Goal: Task Accomplishment & Management: Complete application form

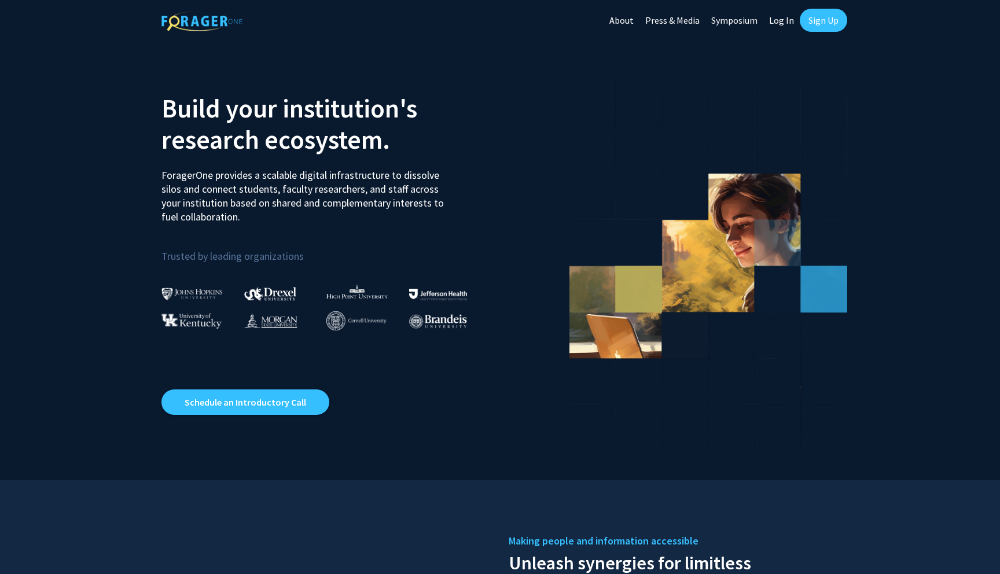
click at [829, 23] on link "Sign Up" at bounding box center [823, 20] width 47 height 23
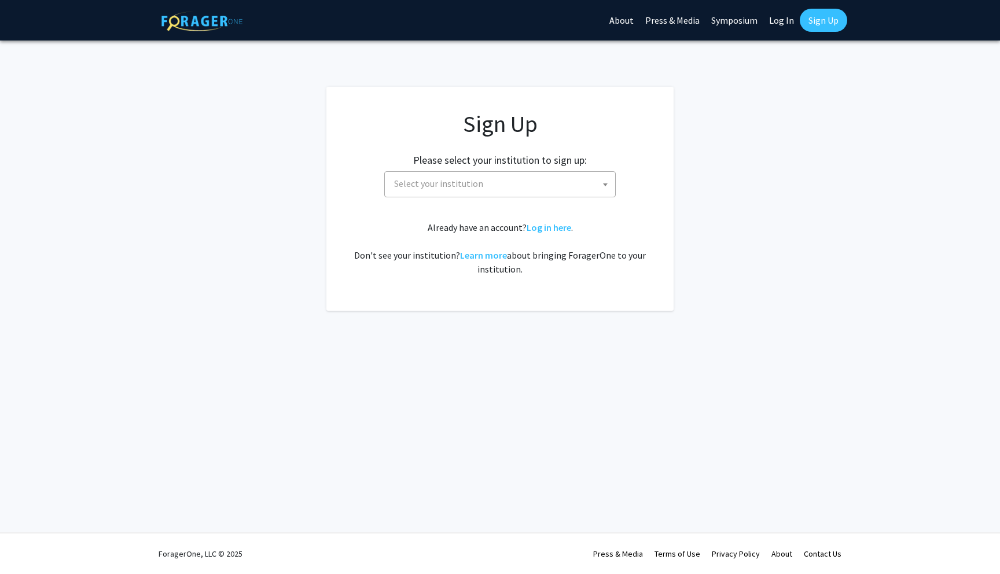
click at [478, 189] on span "Select your institution" at bounding box center [438, 184] width 89 height 12
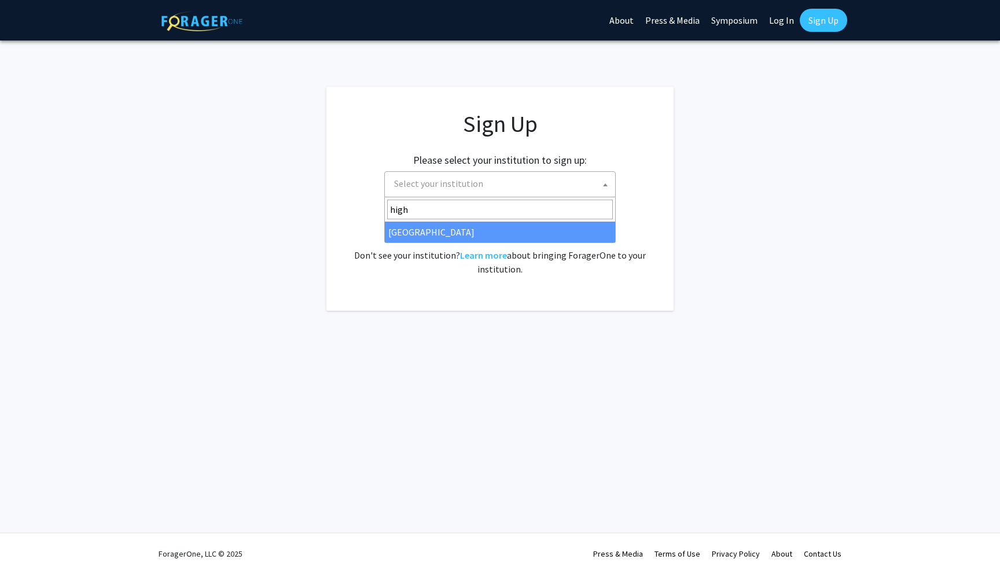
type input "high"
select select "2"
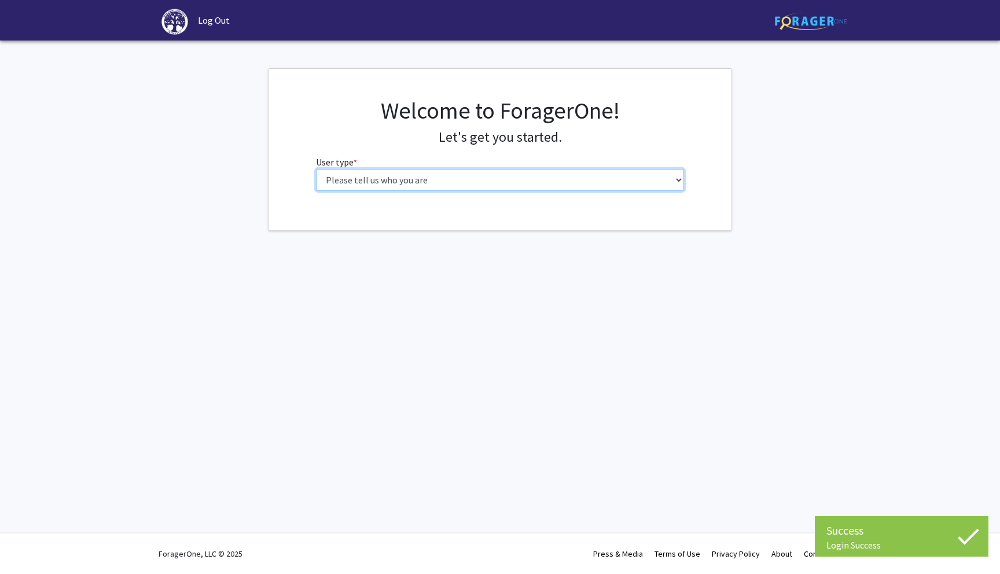
click at [533, 182] on select "Please tell us who you are Undergraduate Student Master's Student Doctoral Cand…" at bounding box center [500, 180] width 369 height 22
select select "1: undergrad"
click at [316, 169] on select "Please tell us who you are Undergraduate Student Master's Student Doctoral Cand…" at bounding box center [500, 180] width 369 height 22
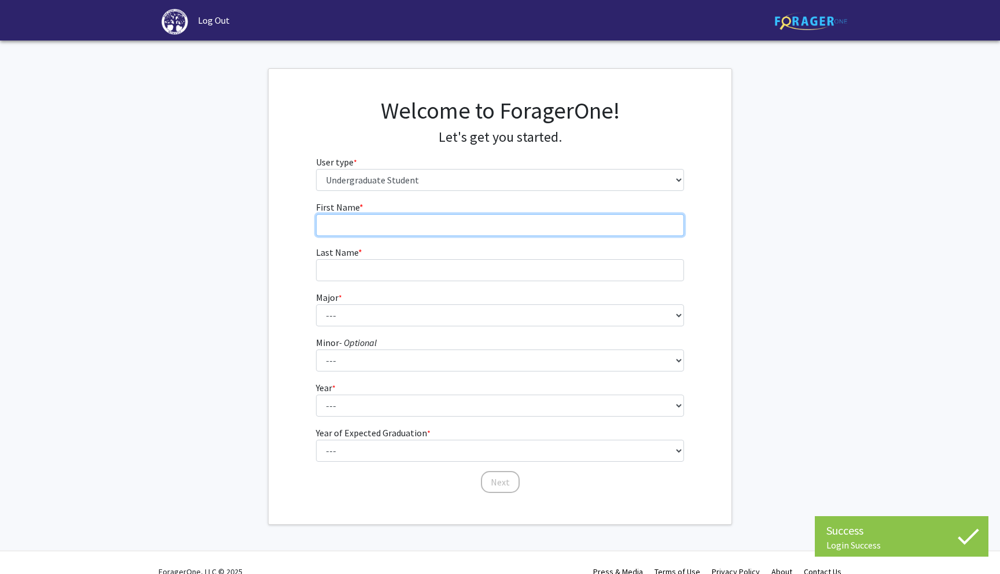
click at [616, 218] on input "First Name * required" at bounding box center [500, 225] width 369 height 22
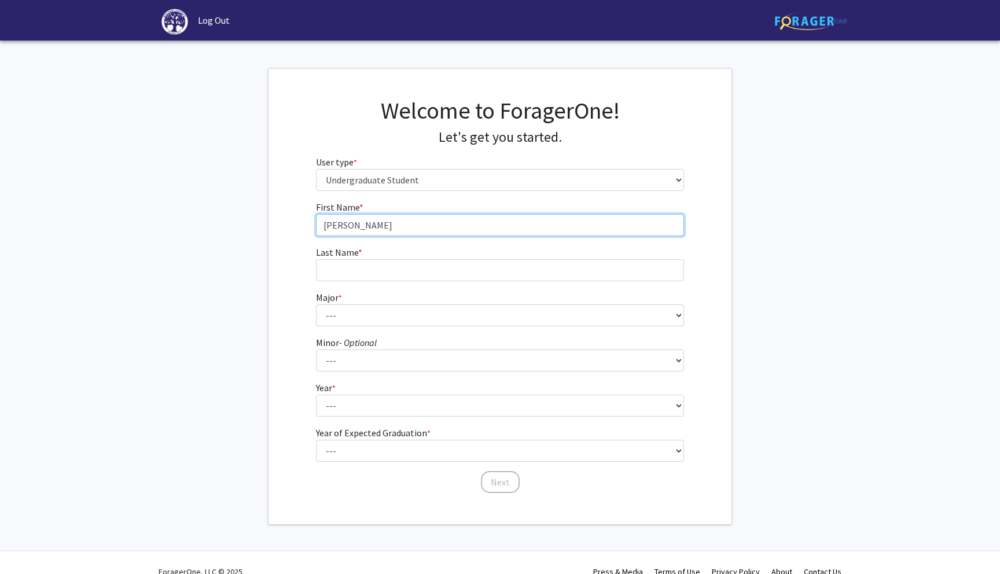
type input "Keeva"
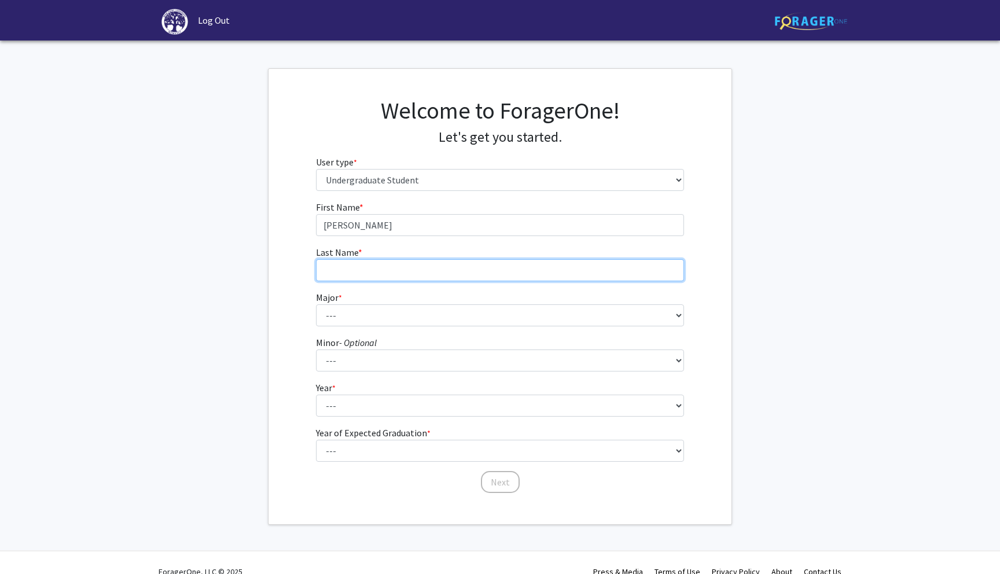
click at [495, 277] on input "Last Name * required" at bounding box center [500, 270] width 369 height 22
type input "Genuardi"
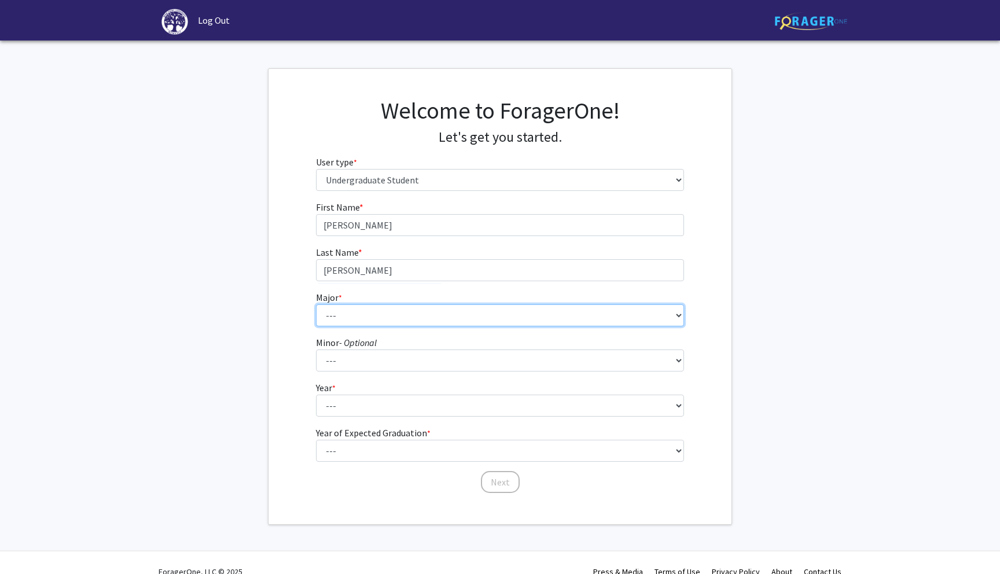
click at [439, 316] on select "--- Accounting Actuarial Science Advertising, Public Relations, and Strategic C…" at bounding box center [500, 315] width 369 height 22
select select "26: 180"
click at [316, 304] on select "--- Accounting Actuarial Science Advertising, Public Relations, and Strategic C…" at bounding box center [500, 315] width 369 height 22
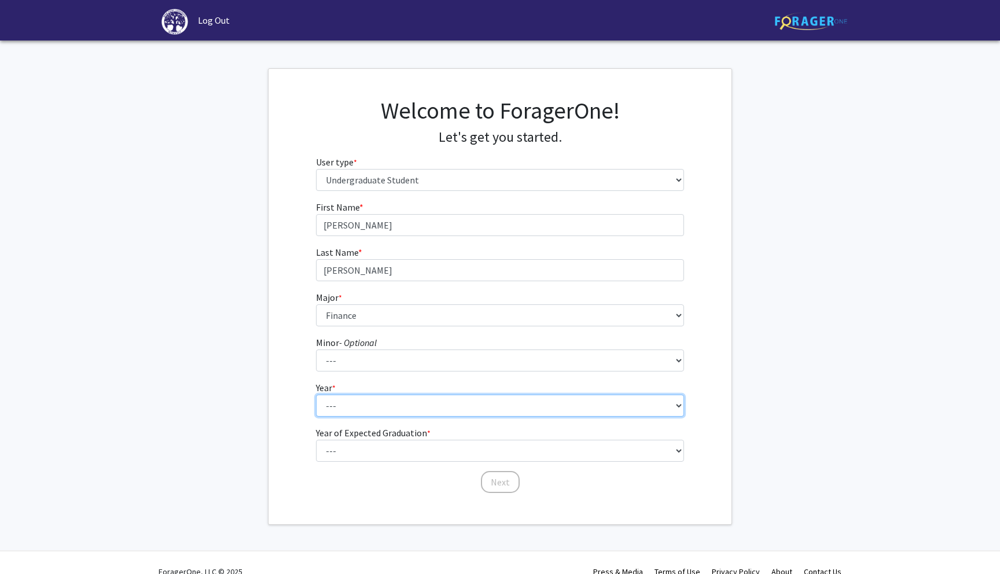
click at [351, 411] on select "--- First-year Sophomore Junior Senior Postbaccalaureate Certificate" at bounding box center [500, 406] width 369 height 22
select select "1: first-year"
click at [316, 395] on select "--- First-year Sophomore Junior Senior Postbaccalaureate Certificate" at bounding box center [500, 406] width 369 height 22
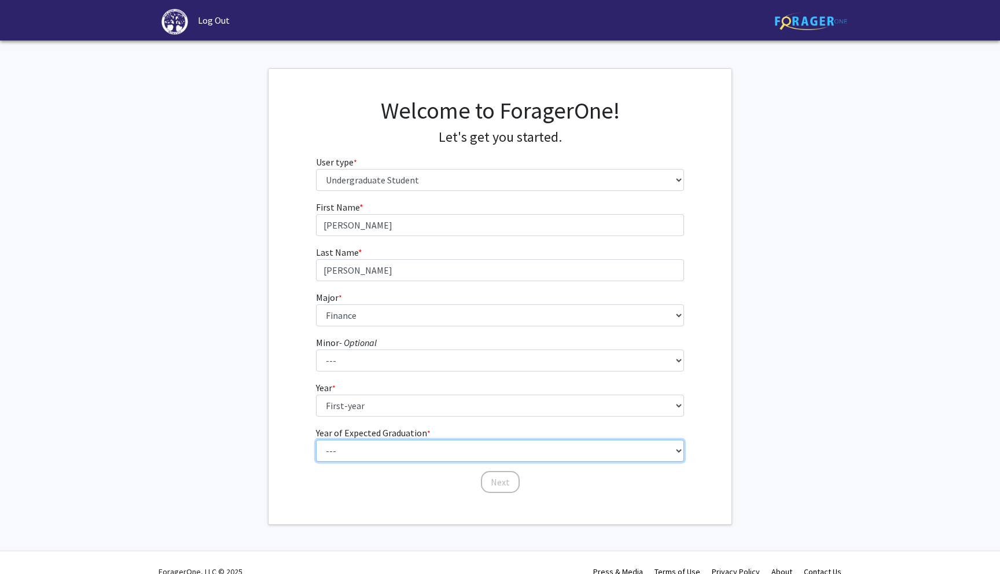
click at [372, 446] on select "--- 2025 2026 2027 2028 2029 2030 2031 2032 2033 2034" at bounding box center [500, 451] width 369 height 22
select select "5: 2029"
click at [316, 440] on select "--- 2025 2026 2027 2028 2029 2030 2031 2032 2033 2034" at bounding box center [500, 451] width 369 height 22
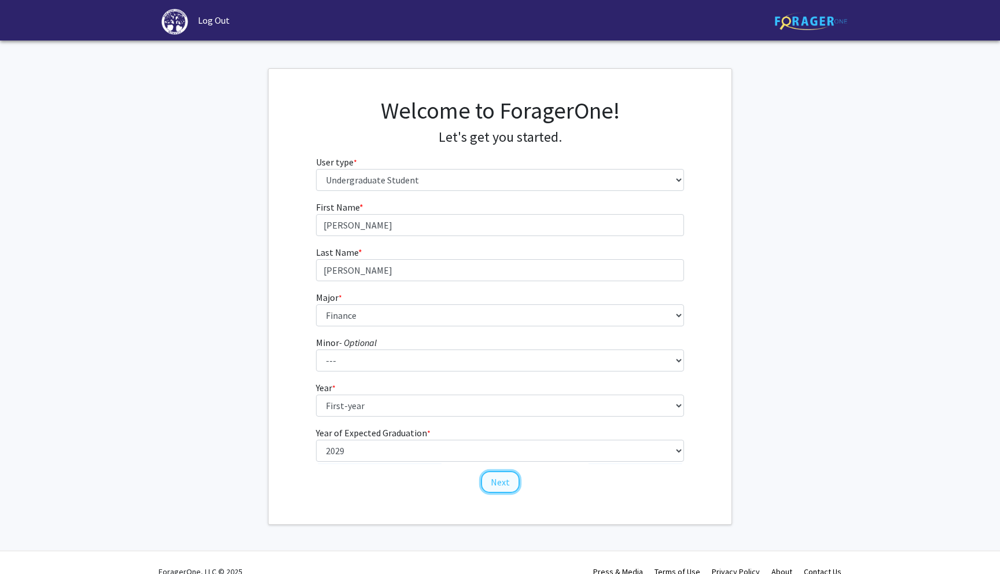
click at [507, 485] on button "Next" at bounding box center [500, 482] width 39 height 22
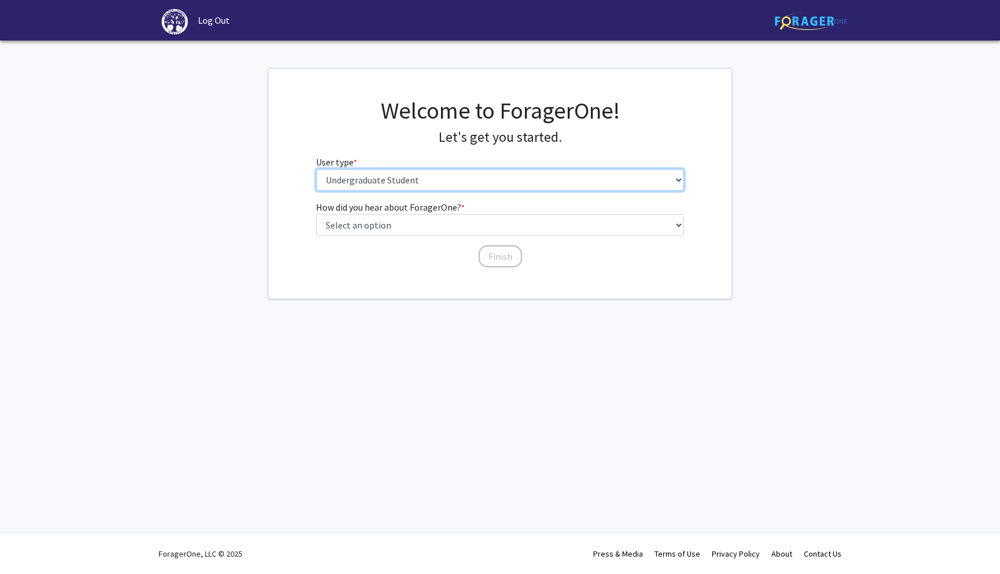
click at [460, 179] on select "Please tell us who you are Undergraduate Student Master's Student Doctoral Cand…" at bounding box center [500, 180] width 369 height 22
click at [316, 169] on select "Please tell us who you are Undergraduate Student Master's Student Doctoral Cand…" at bounding box center [500, 180] width 369 height 22
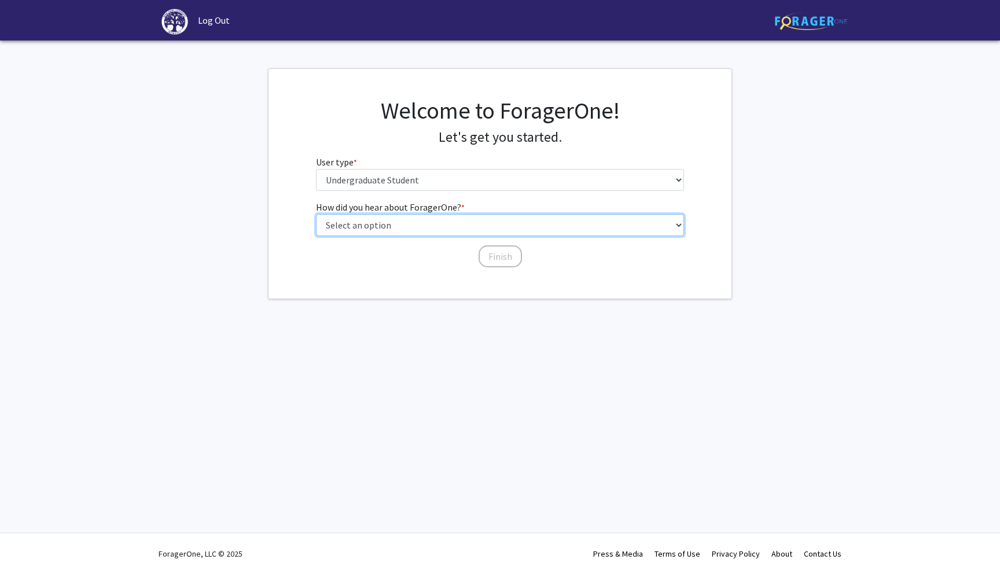
click at [439, 230] on select "Select an option Peer/student recommendation Faculty/staff recommendation Unive…" at bounding box center [500, 225] width 369 height 22
select select "2: faculty_recommendation"
click at [316, 214] on select "Select an option Peer/student recommendation Faculty/staff recommendation Unive…" at bounding box center [500, 225] width 369 height 22
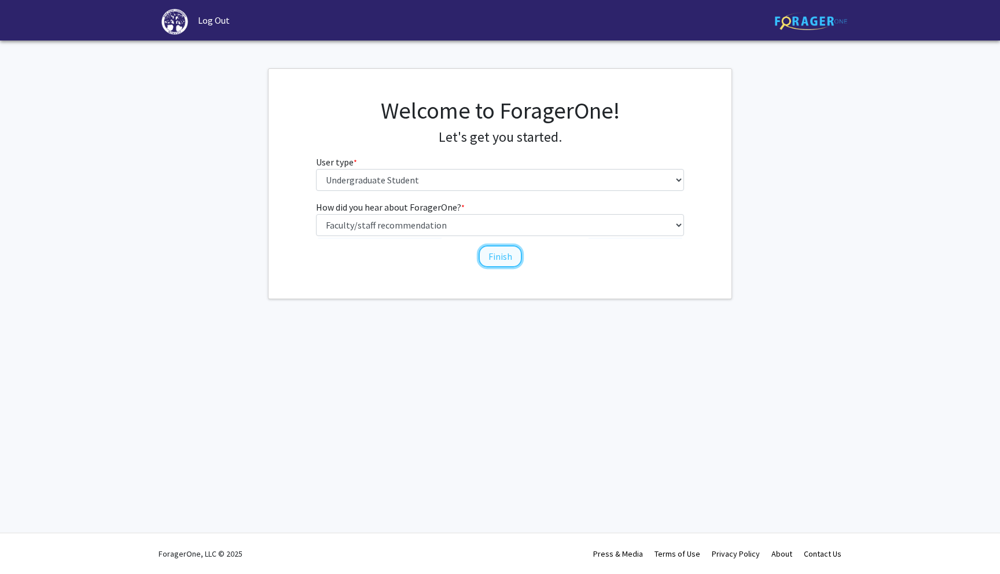
click at [496, 256] on button "Finish" at bounding box center [499, 256] width 43 height 22
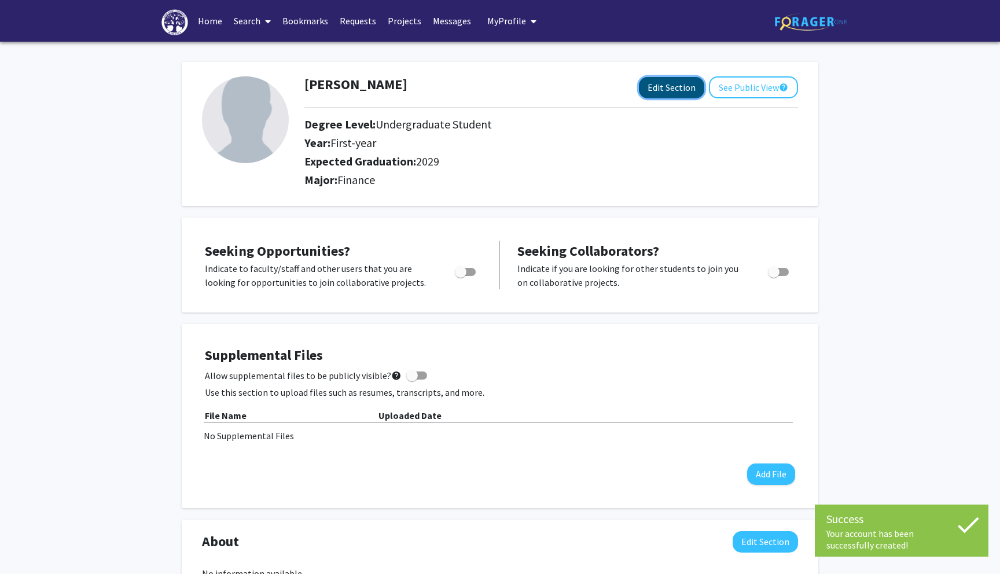
click at [672, 81] on button "Edit Section" at bounding box center [671, 87] width 65 height 21
select select "first-year"
select select "2029"
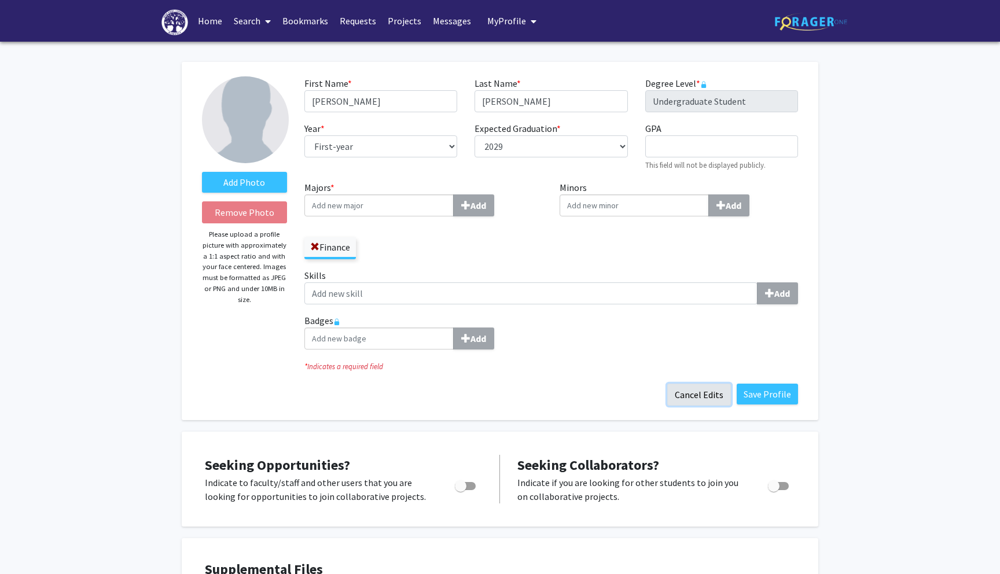
click at [712, 398] on button "Cancel Edits" at bounding box center [699, 395] width 64 height 22
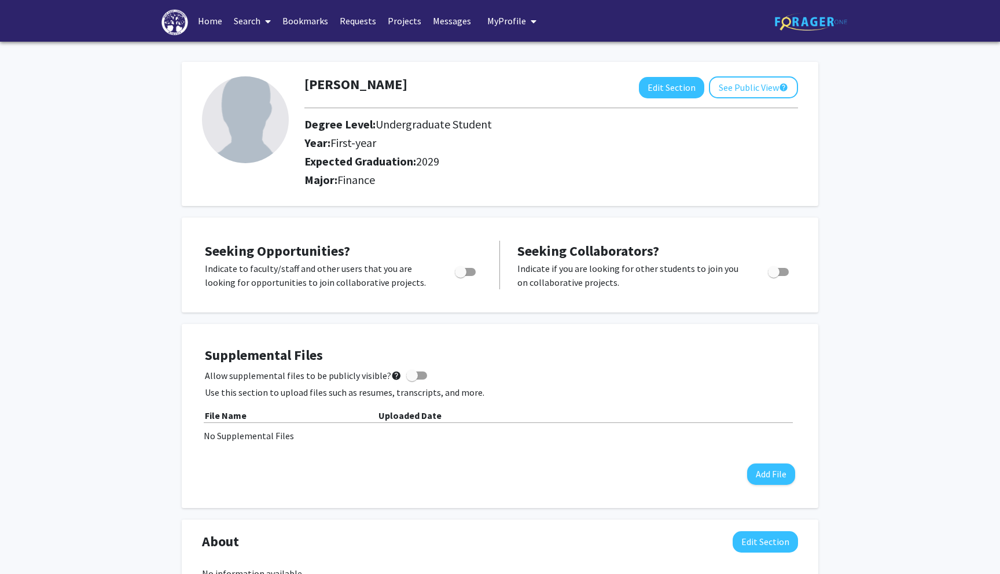
click at [212, 17] on link "Home" at bounding box center [210, 21] width 36 height 41
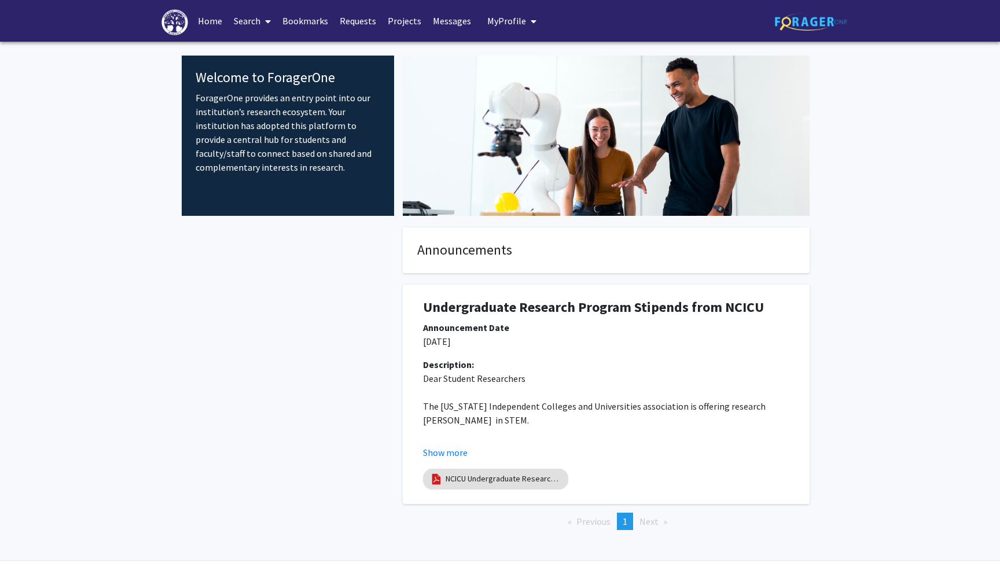
click at [249, 19] on link "Search" at bounding box center [252, 21] width 49 height 41
click at [255, 47] on span "Faculty/Staff" at bounding box center [270, 53] width 85 height 23
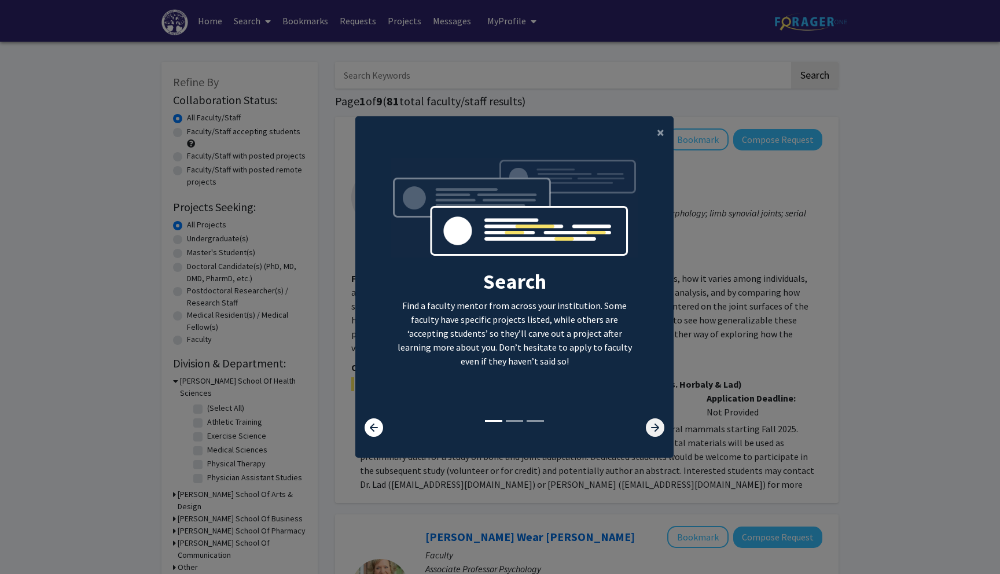
click at [649, 428] on icon at bounding box center [655, 427] width 19 height 19
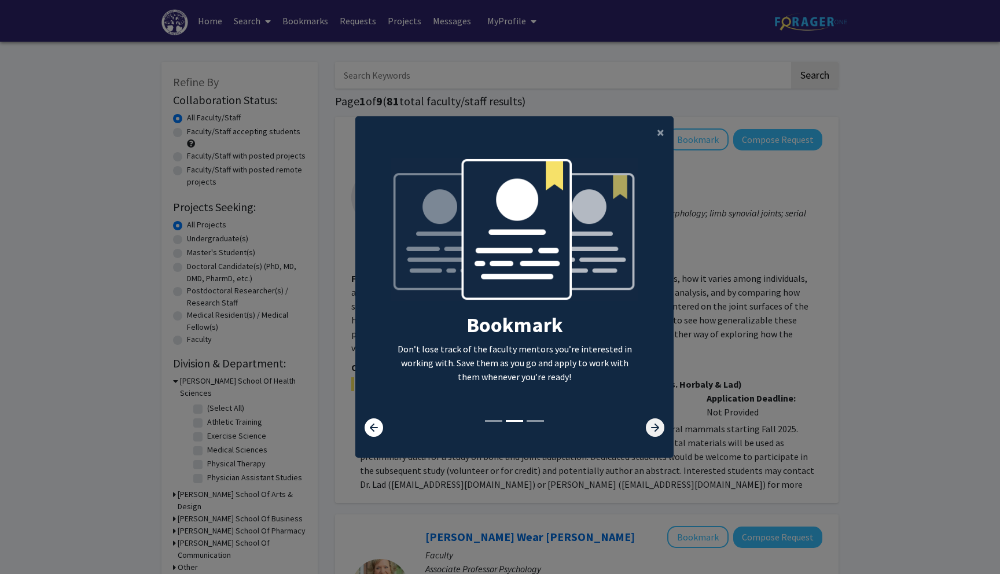
click at [649, 428] on icon at bounding box center [655, 427] width 19 height 19
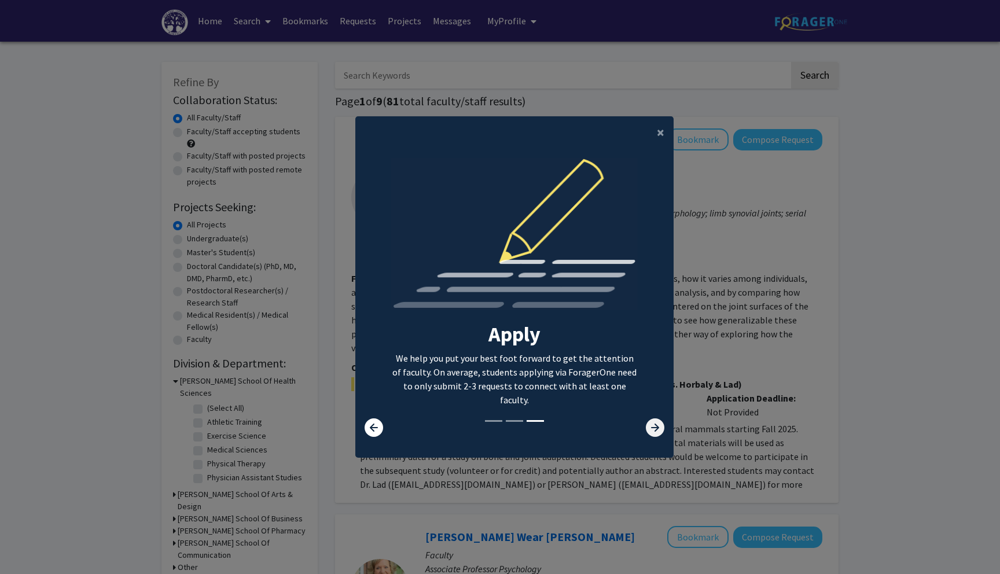
click at [649, 428] on icon at bounding box center [655, 427] width 19 height 19
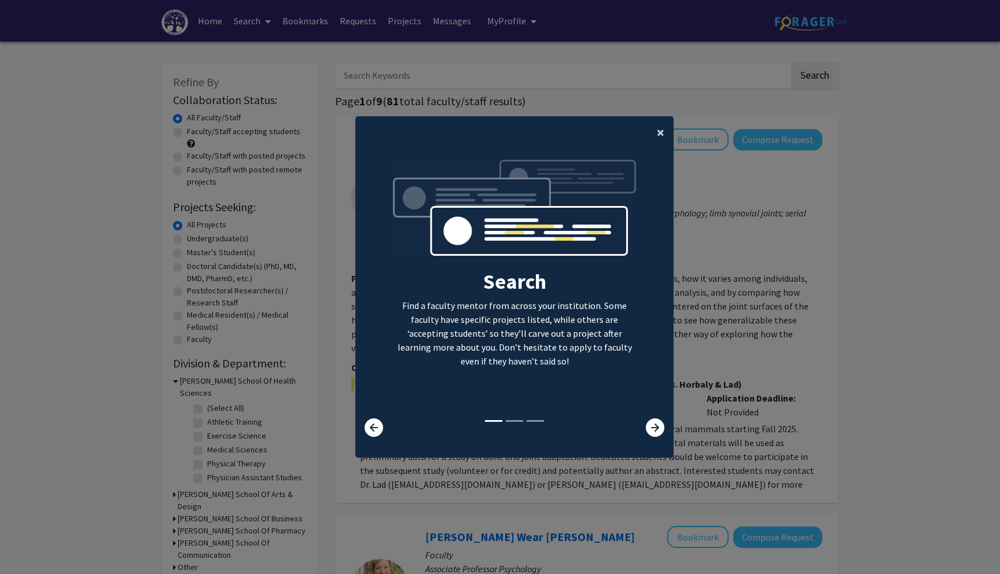
click at [656, 132] on button "×" at bounding box center [660, 132] width 26 height 32
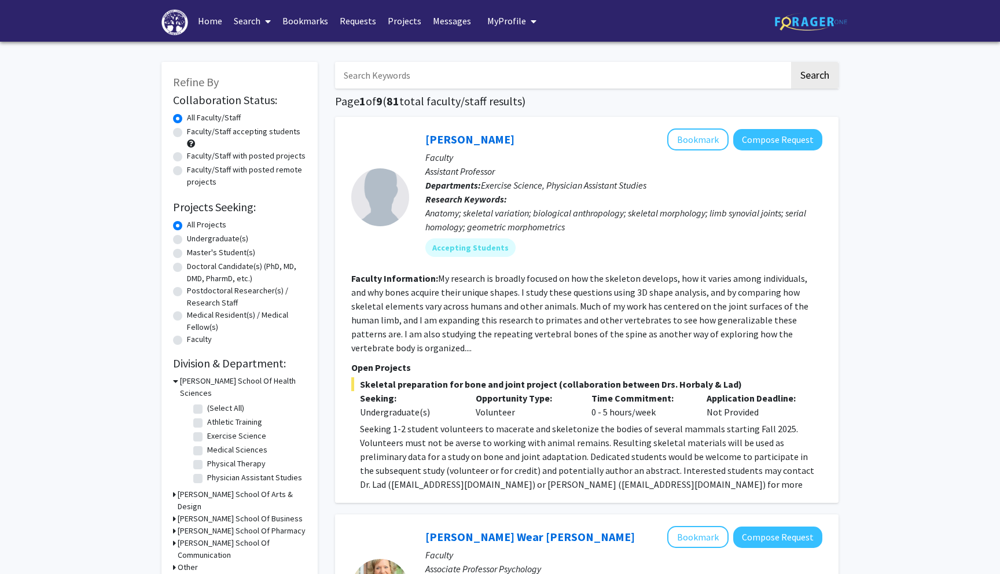
click at [204, 237] on label "Undergraduate(s)" at bounding box center [217, 239] width 61 height 12
click at [194, 237] on input "Undergraduate(s)" at bounding box center [191, 237] width 8 height 8
radio input "true"
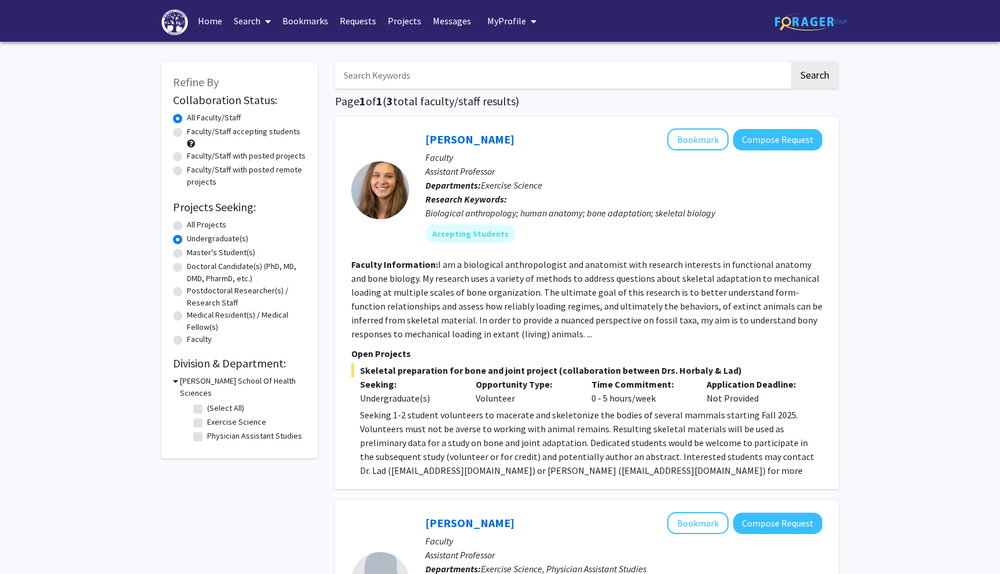
click at [193, 251] on label "Master's Student(s)" at bounding box center [221, 252] width 68 height 12
click at [193, 251] on input "Master's Student(s)" at bounding box center [191, 250] width 8 height 8
radio input "true"
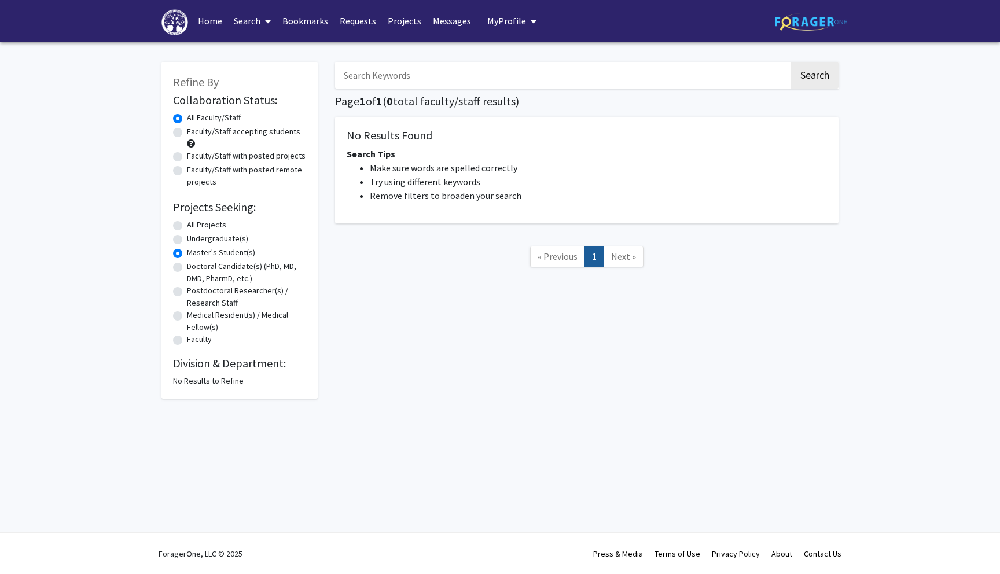
click at [197, 224] on label "All Projects" at bounding box center [206, 225] width 39 height 12
click at [194, 224] on input "All Projects" at bounding box center [191, 223] width 8 height 8
radio input "true"
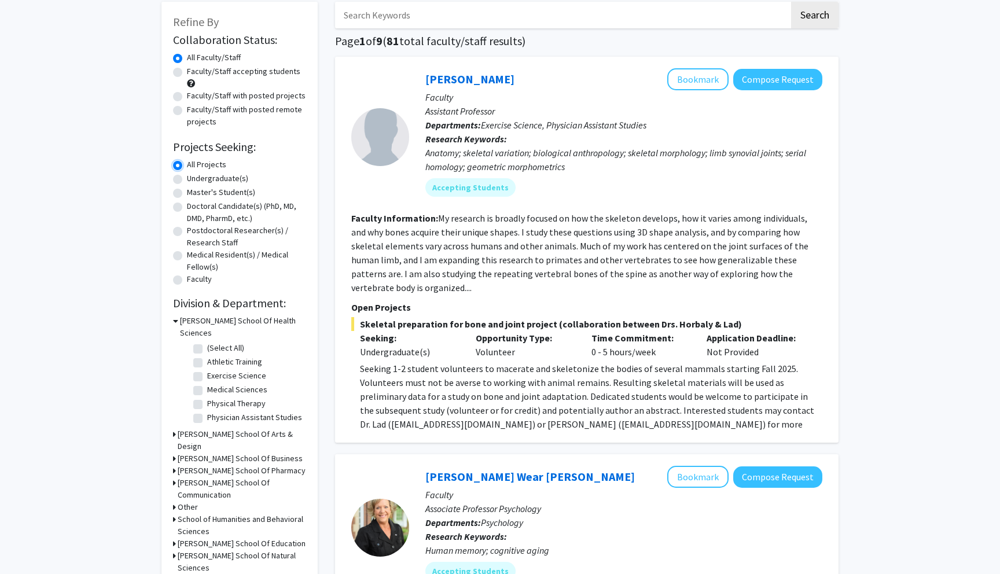
scroll to position [76, 0]
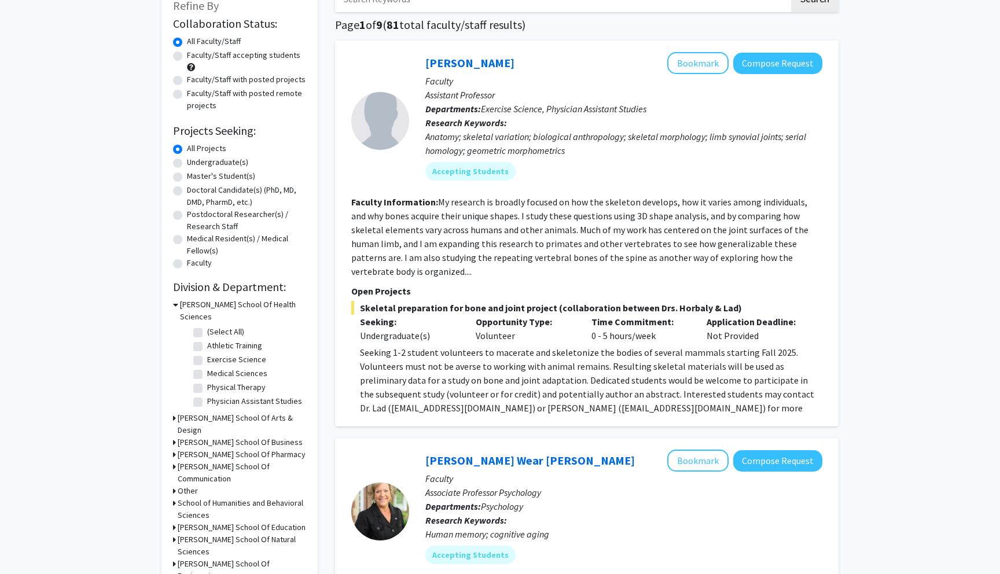
click at [209, 300] on h3 "Congdon School Of Health Sciences" at bounding box center [243, 311] width 126 height 24
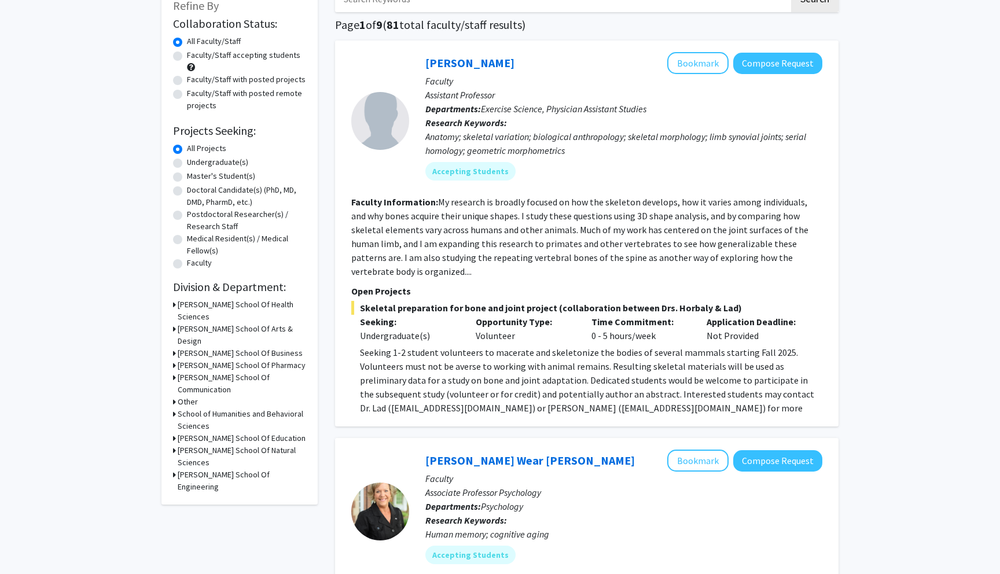
click at [200, 323] on h3 "David R. Hayworth School Of Arts & Design" at bounding box center [242, 335] width 128 height 24
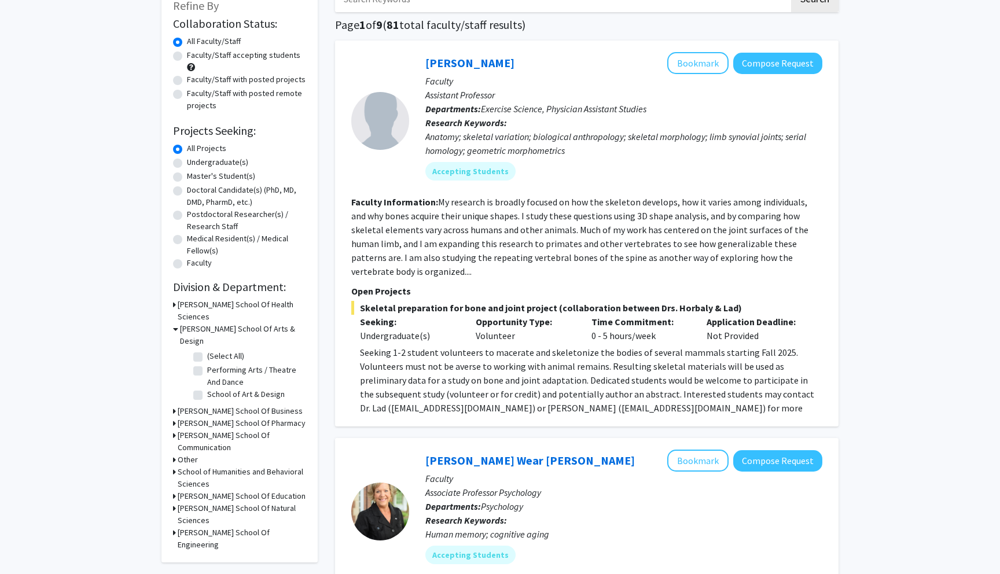
click at [199, 323] on h3 "David R. Hayworth School Of Arts & Design" at bounding box center [243, 335] width 126 height 24
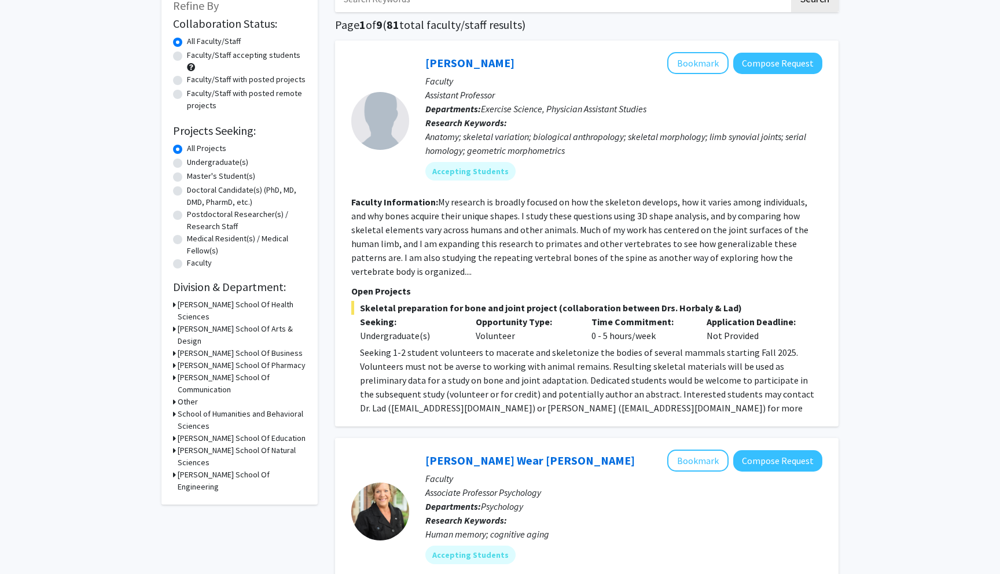
click at [198, 347] on h3 "Earl N. Phillips School Of Business" at bounding box center [240, 353] width 125 height 12
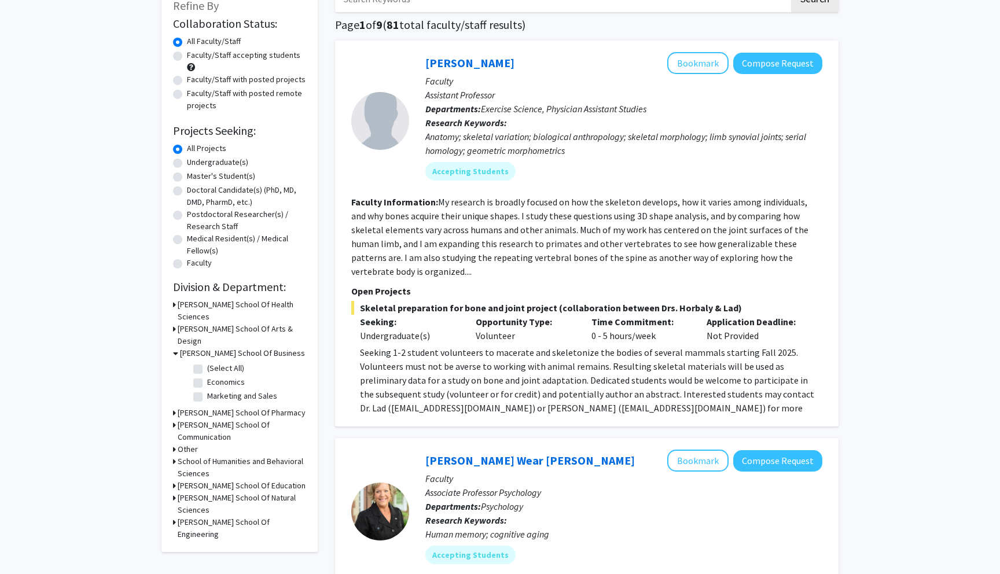
click at [198, 347] on h3 "Earl N. Phillips School Of Business" at bounding box center [242, 353] width 125 height 12
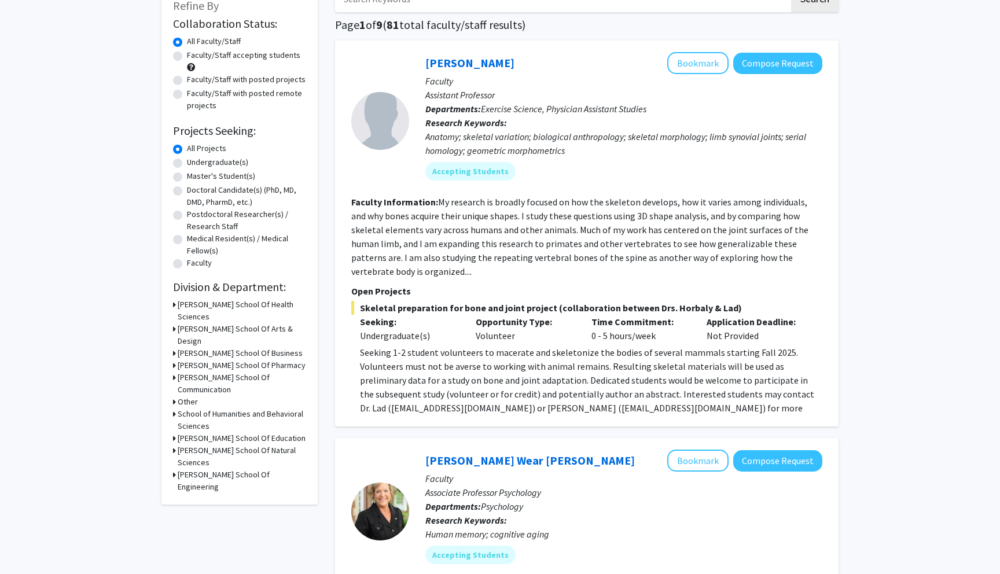
click at [197, 359] on h3 "Fred Wilson School Of Pharmacy" at bounding box center [242, 365] width 128 height 12
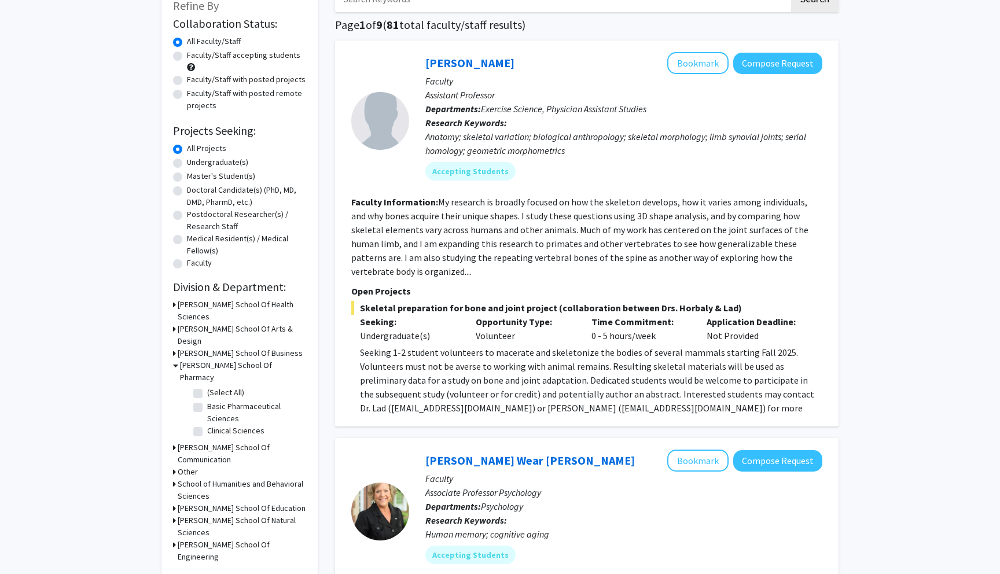
click at [197, 359] on h3 "Fred Wilson School Of Pharmacy" at bounding box center [243, 371] width 126 height 24
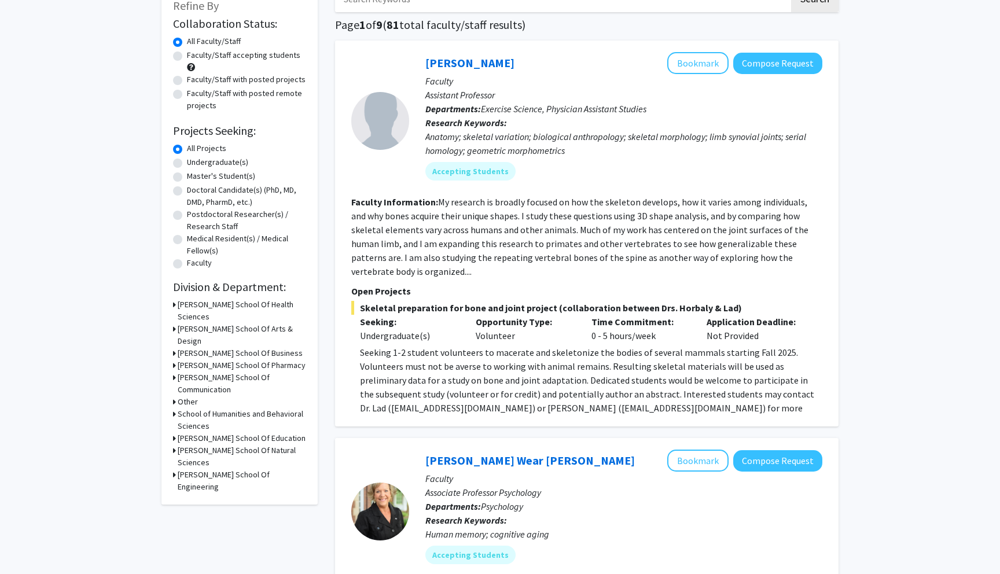
click at [195, 371] on h3 "Nido R. Qubein School Of Communication" at bounding box center [242, 383] width 128 height 24
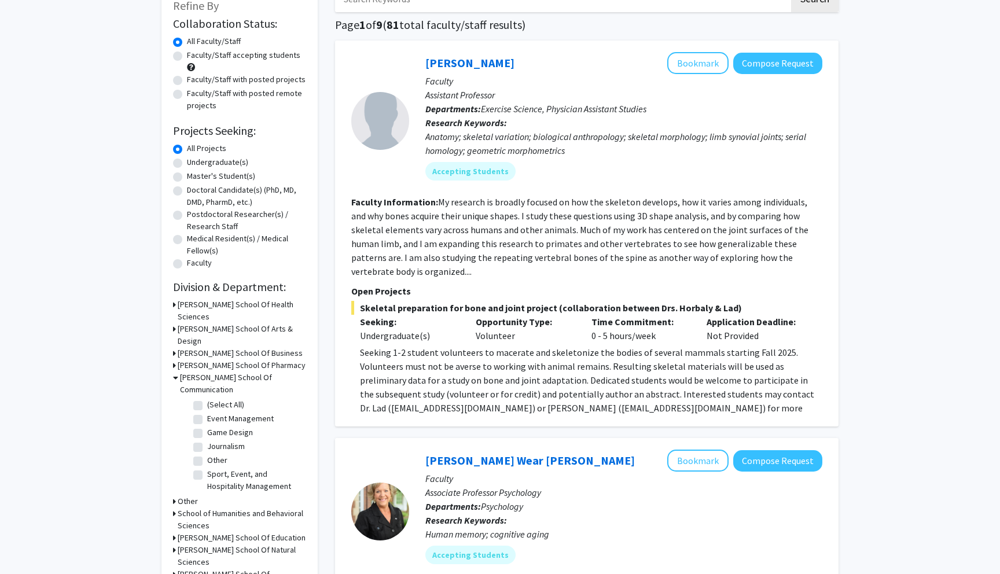
click at [195, 371] on h3 "Nido R. Qubein School Of Communication" at bounding box center [243, 383] width 126 height 24
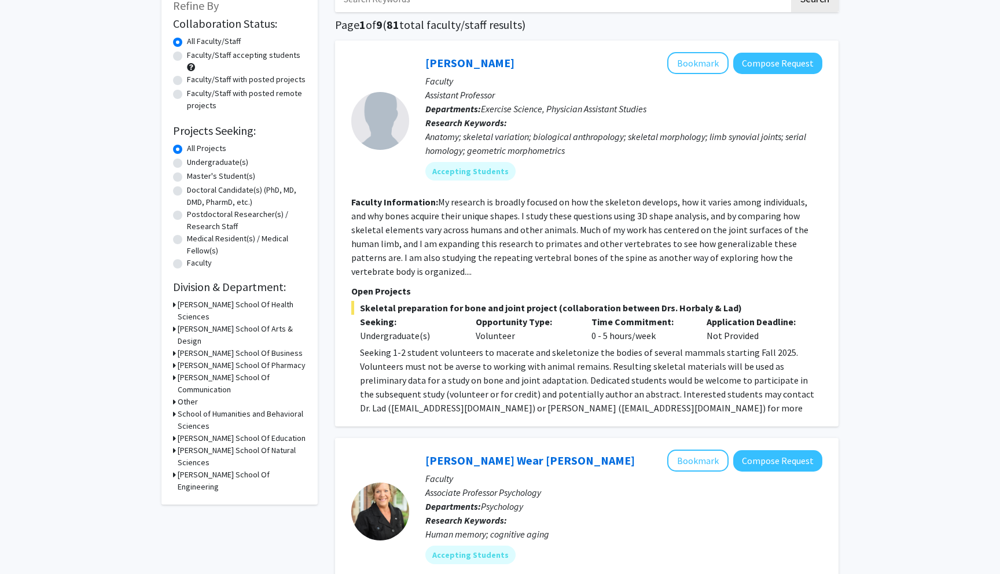
click at [186, 396] on h3 "Other" at bounding box center [188, 402] width 20 height 12
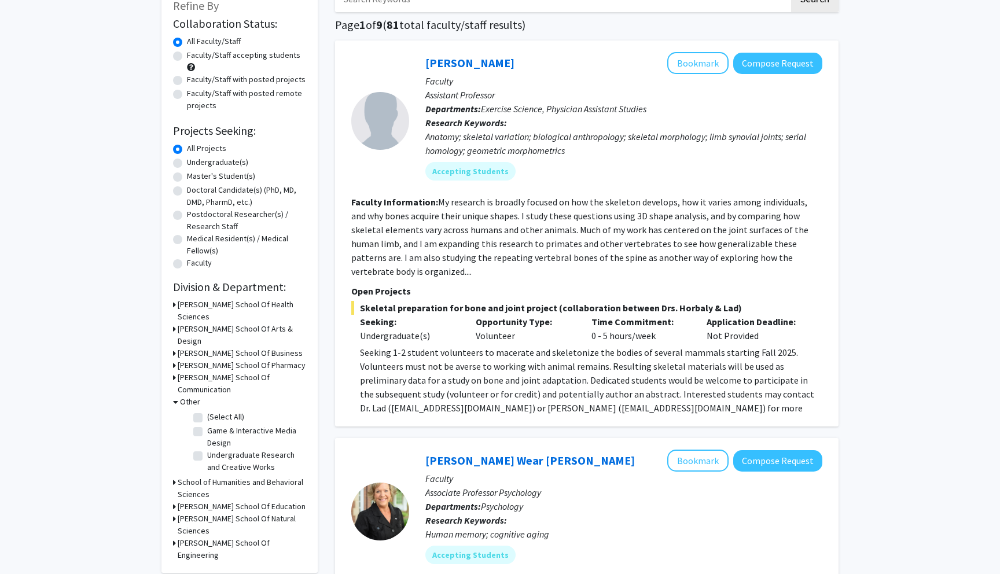
click at [186, 396] on h3 "Other" at bounding box center [190, 402] width 20 height 12
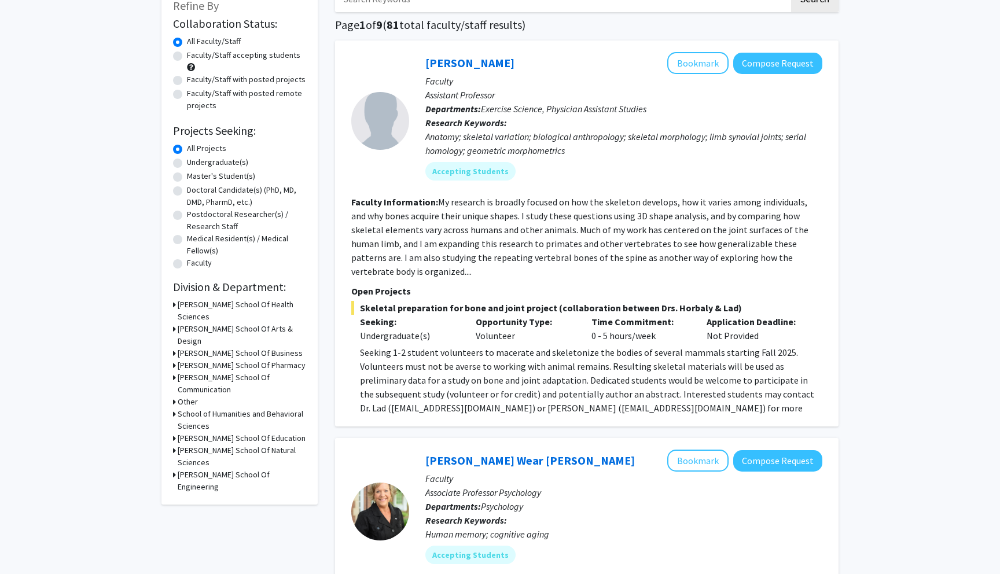
click at [186, 413] on h3 "School of Humanities and Behavioral Sciences" at bounding box center [242, 420] width 128 height 24
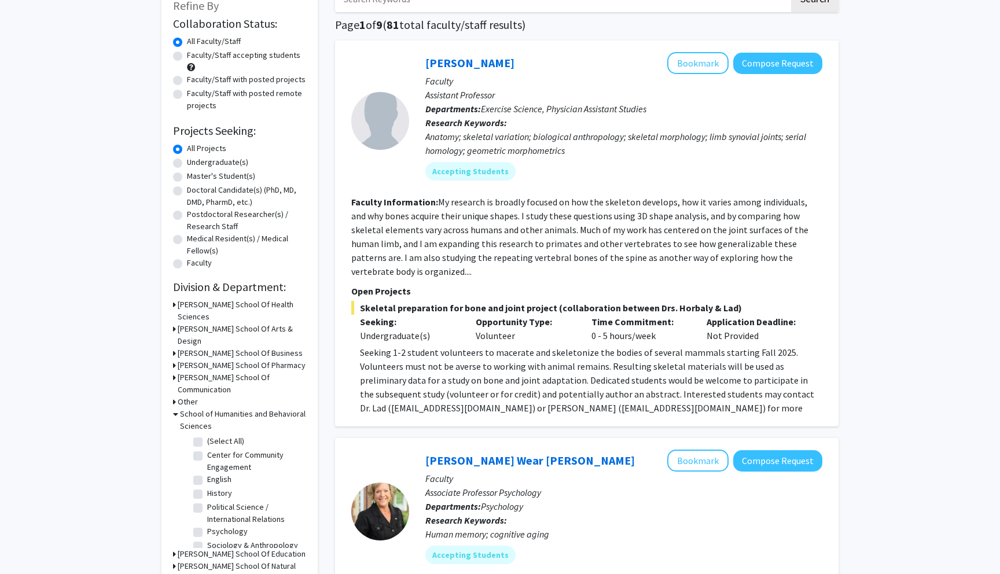
scroll to position [32, 0]
click at [220, 493] on label "Psychology" at bounding box center [227, 499] width 41 height 12
click at [215, 493] on input "Psychology" at bounding box center [211, 497] width 8 height 8
checkbox input "true"
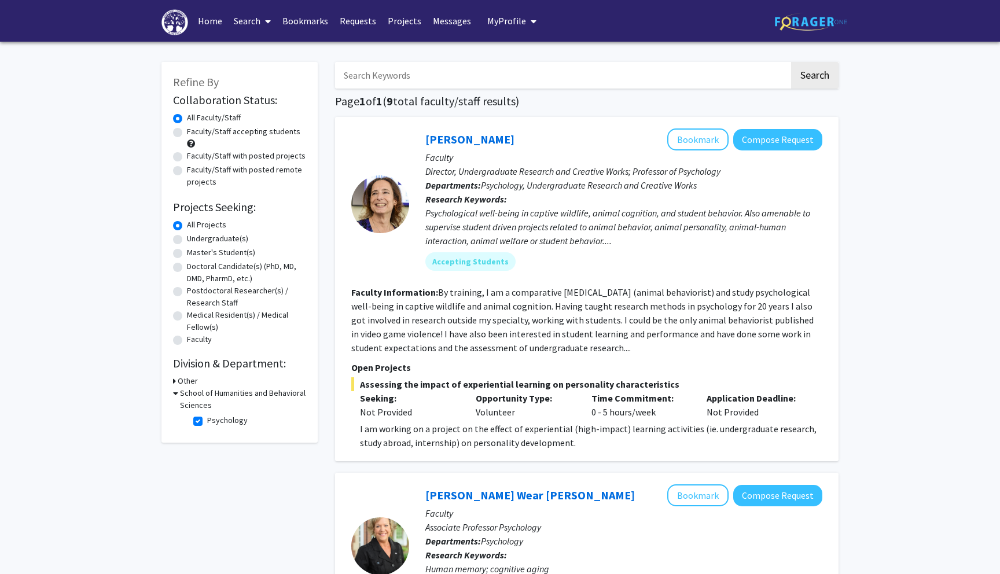
click at [609, 327] on section "Faculty Information: By training, I am a comparative psychologist (animal behav…" at bounding box center [586, 319] width 471 height 69
click at [381, 192] on div at bounding box center [380, 204] width 58 height 58
click at [475, 138] on link "Joanne Altman" at bounding box center [469, 139] width 89 height 14
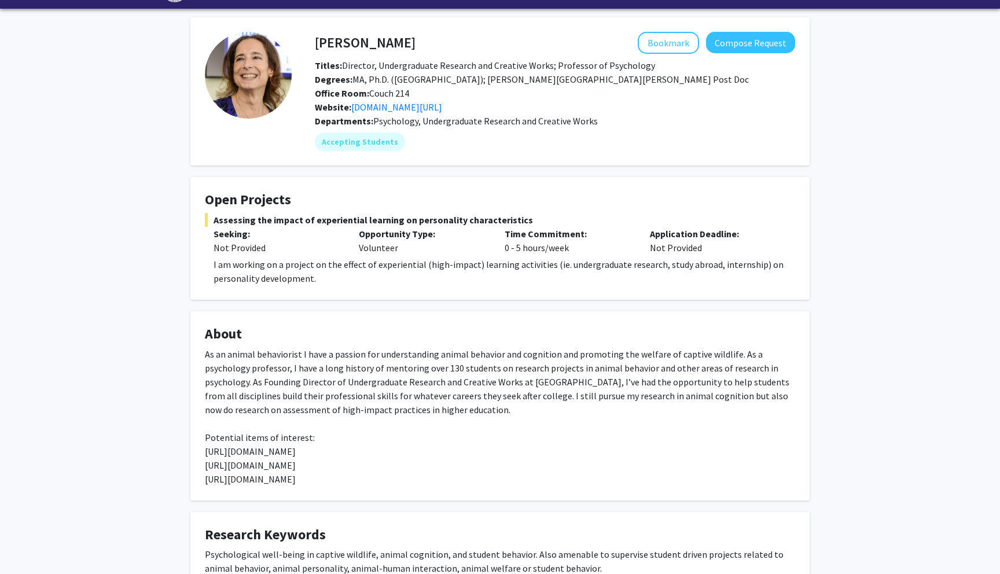
scroll to position [41, 0]
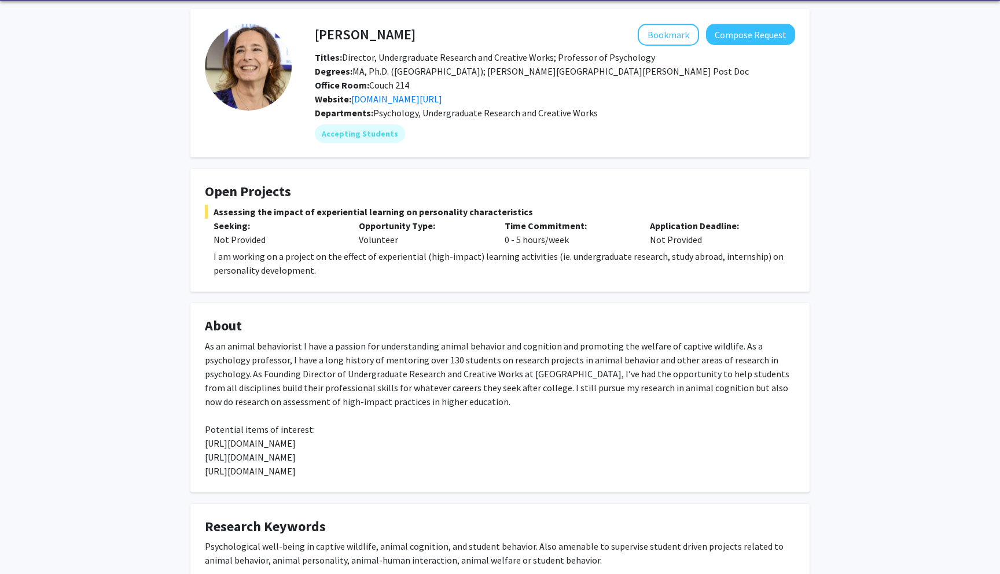
click at [235, 213] on span "Assessing the impact of experiential learning on personality characteristics" at bounding box center [500, 212] width 590 height 14
drag, startPoint x: 235, startPoint y: 213, endPoint x: 483, endPoint y: 211, distance: 248.2
click at [483, 212] on span "Assessing the impact of experiential learning on personality characteristics" at bounding box center [500, 212] width 590 height 14
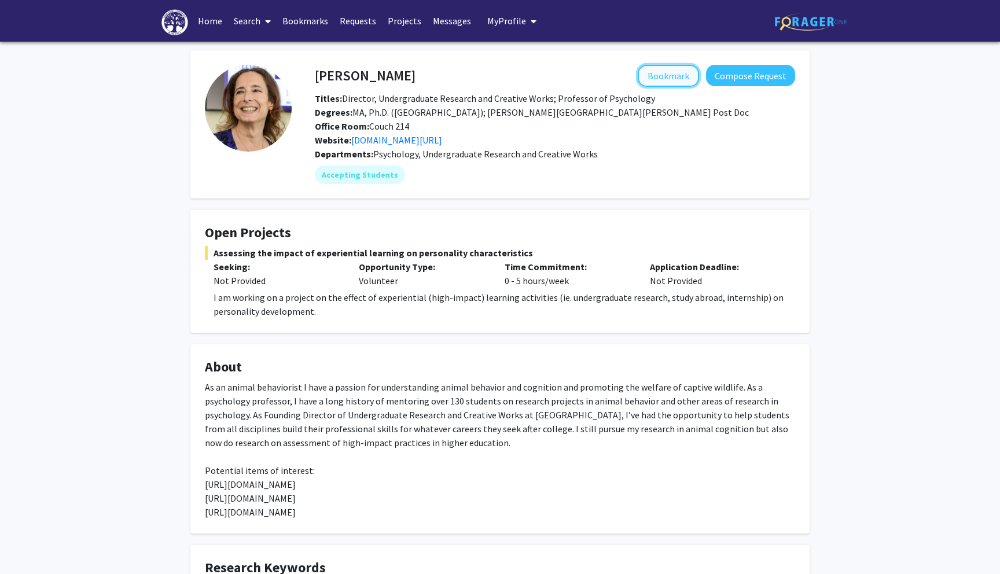
click at [654, 71] on button "Bookmark" at bounding box center [668, 76] width 61 height 22
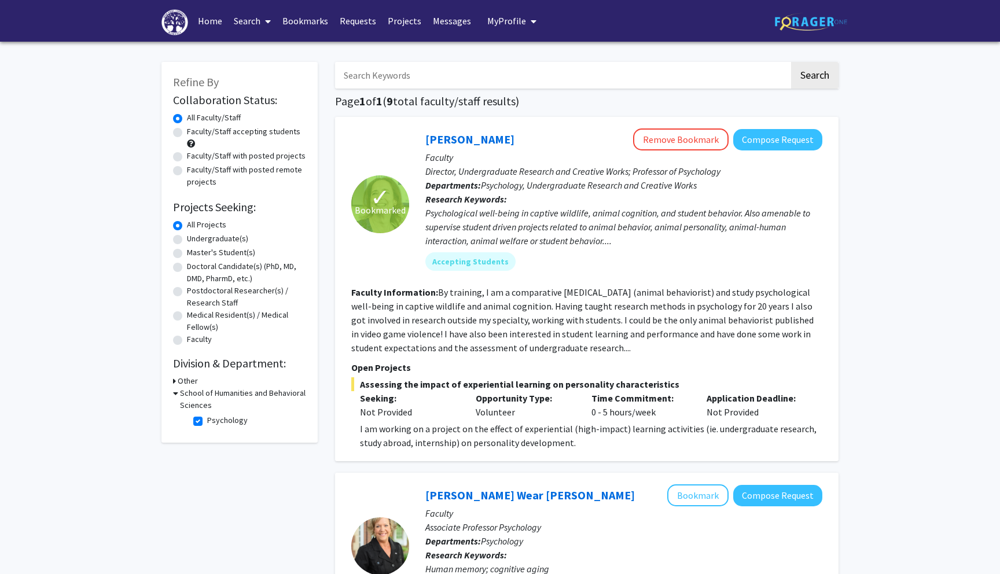
click at [387, 69] on input "Search Keywords" at bounding box center [562, 75] width 454 height 27
type input "animals"
click at [791, 62] on button "Search" at bounding box center [814, 75] width 47 height 27
checkbox input "false"
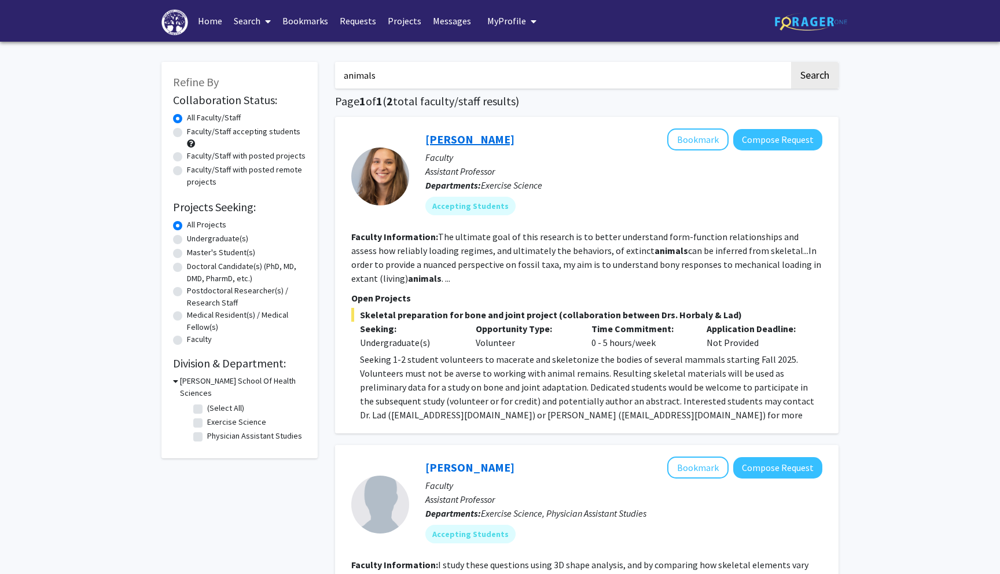
click at [460, 136] on link "Susan Lad" at bounding box center [469, 139] width 89 height 14
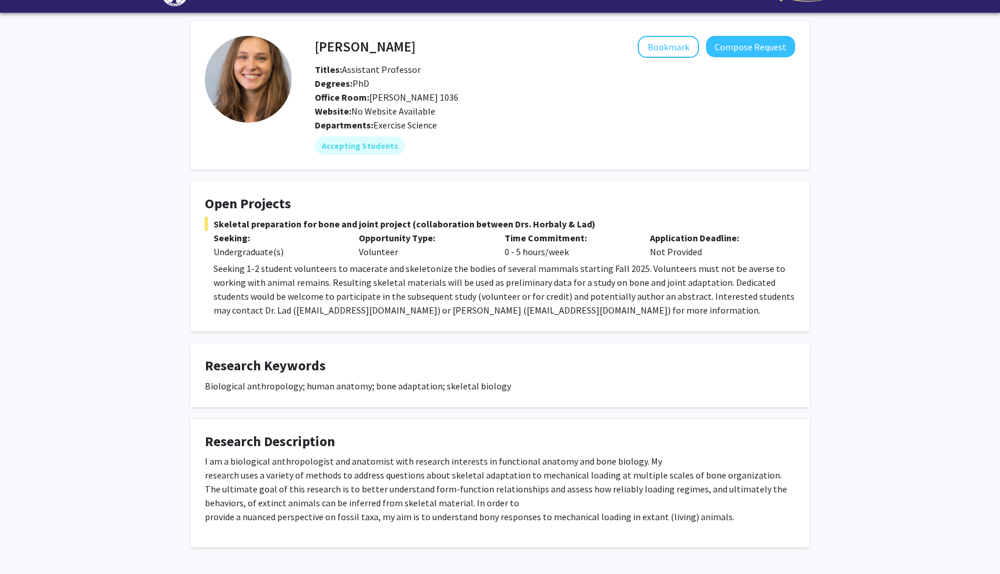
scroll to position [32, 0]
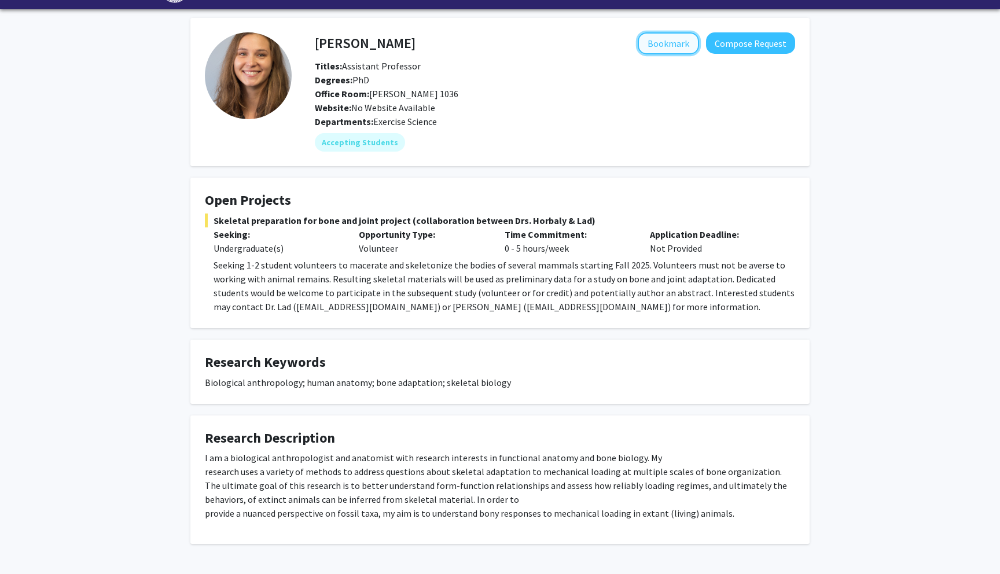
click at [665, 47] on button "Bookmark" at bounding box center [668, 43] width 61 height 22
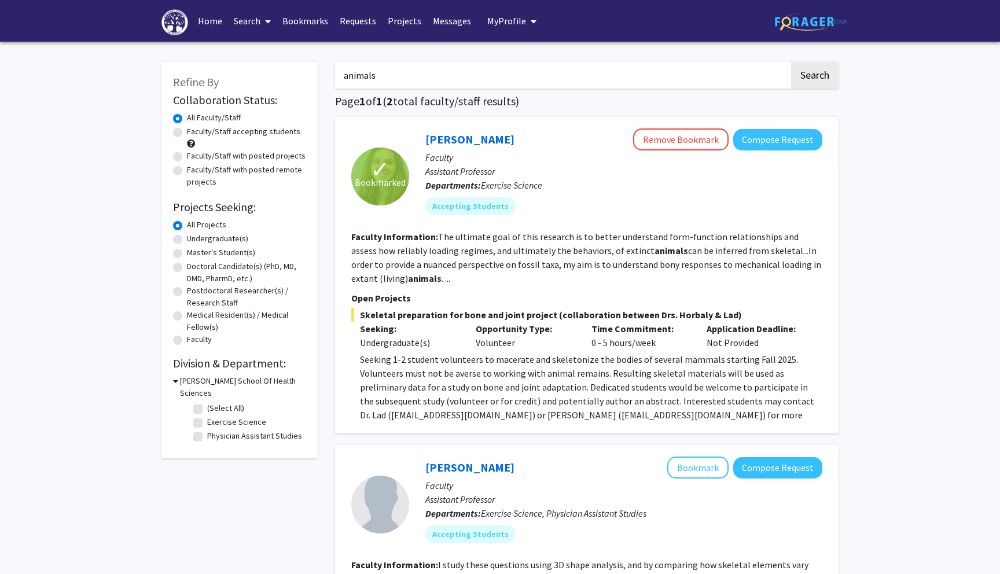
click at [318, 27] on link "Bookmarks" at bounding box center [305, 21] width 57 height 41
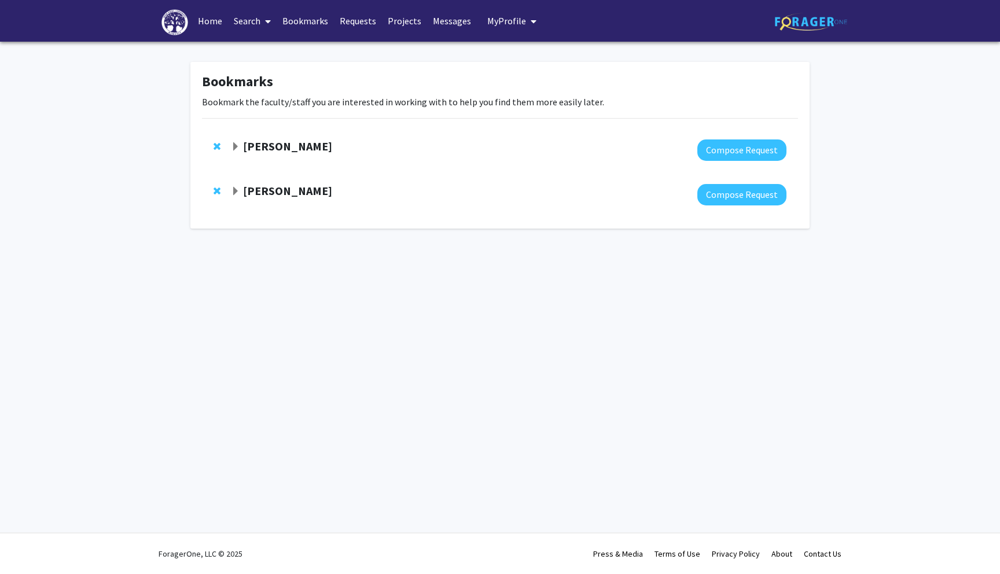
click at [268, 150] on strong "Joanne Altman" at bounding box center [287, 146] width 89 height 14
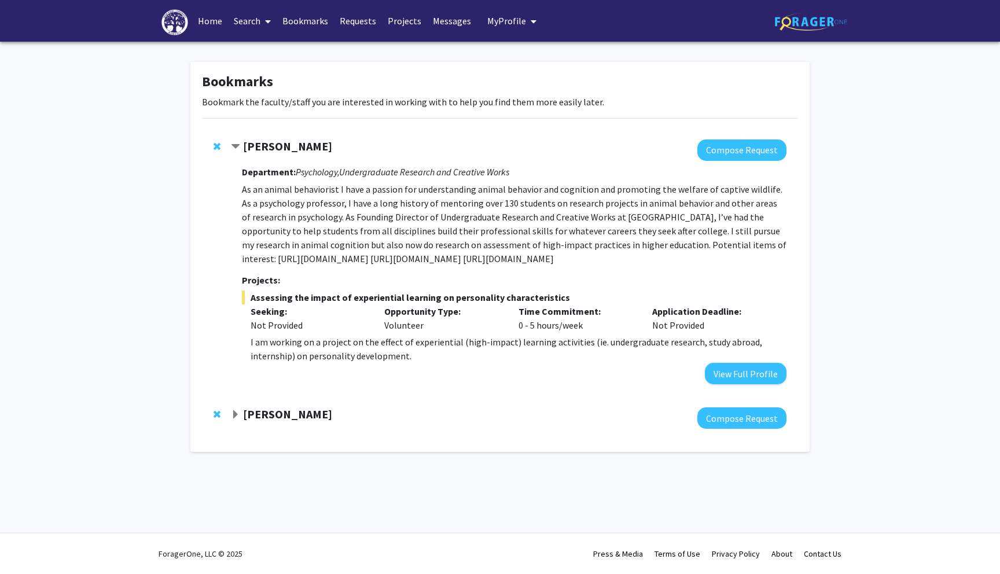
click at [279, 421] on strong "Susan Lad" at bounding box center [287, 414] width 89 height 14
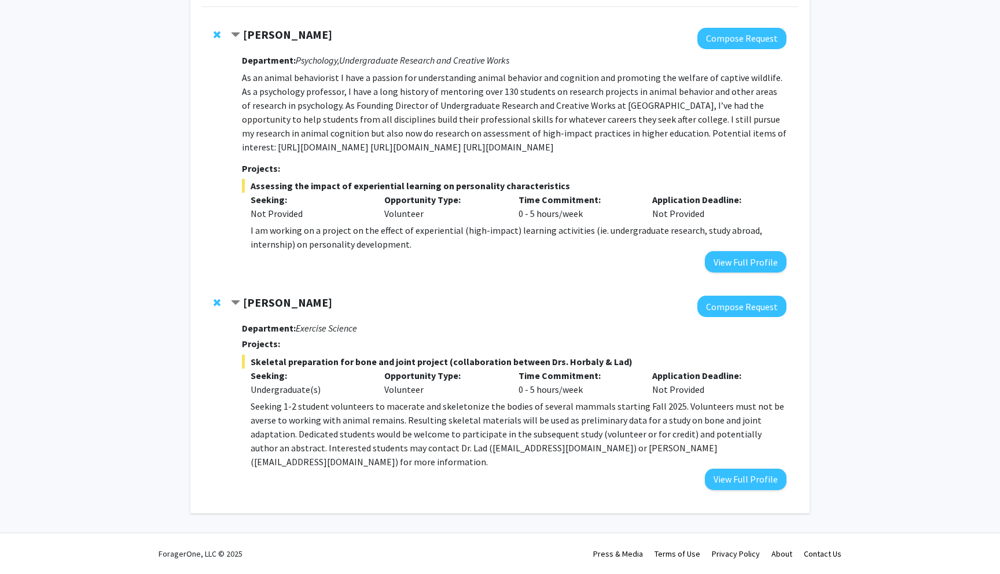
scroll to position [125, 0]
click at [267, 310] on strong "Susan Lad" at bounding box center [287, 302] width 89 height 14
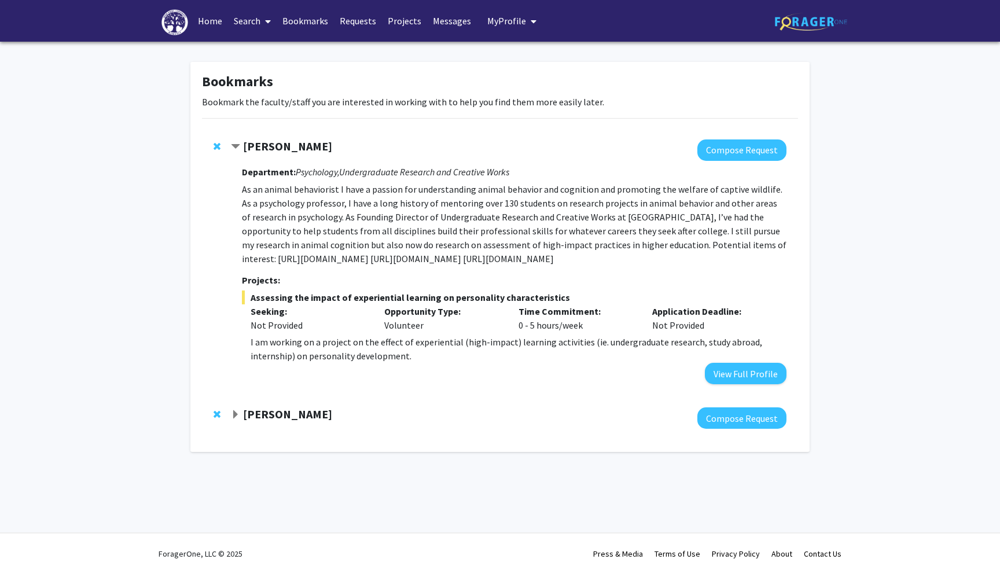
click at [288, 433] on div "Susan Lad Compose Request" at bounding box center [500, 418] width 596 height 45
click at [284, 421] on strong "Susan Lad" at bounding box center [287, 414] width 89 height 14
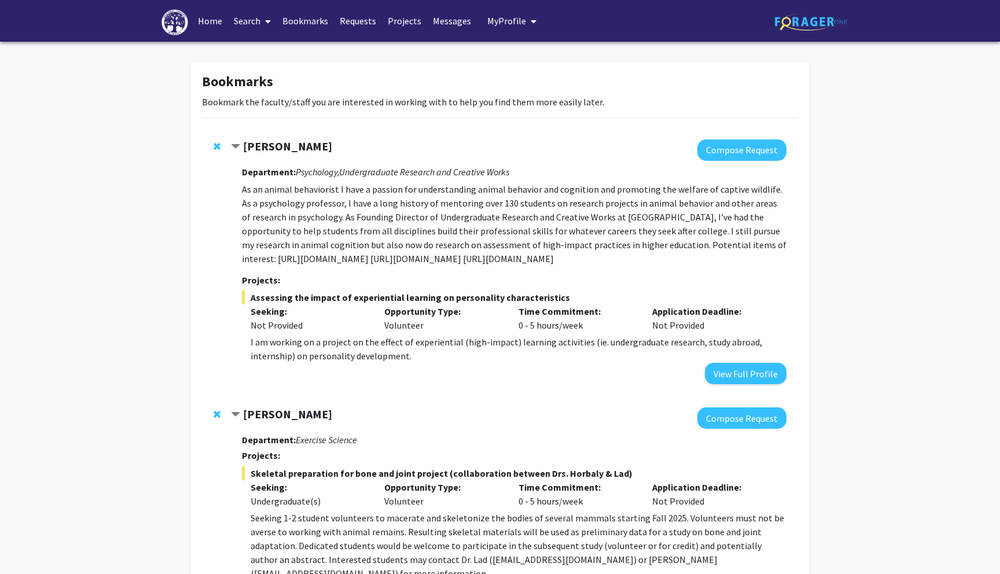
scroll to position [125, 0]
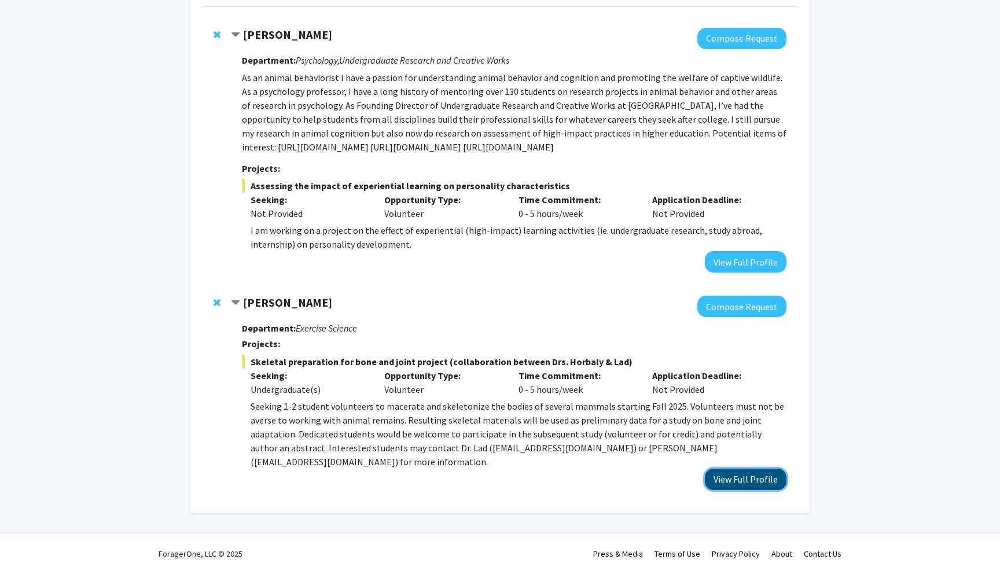
click at [723, 477] on button "View Full Profile" at bounding box center [746, 479] width 82 height 21
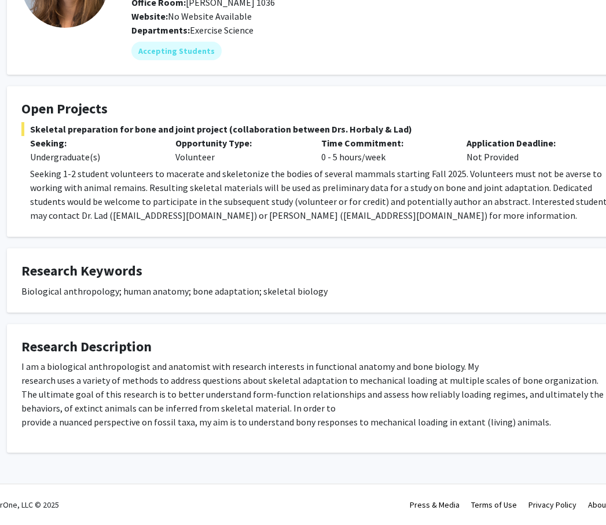
scroll to position [0, 31]
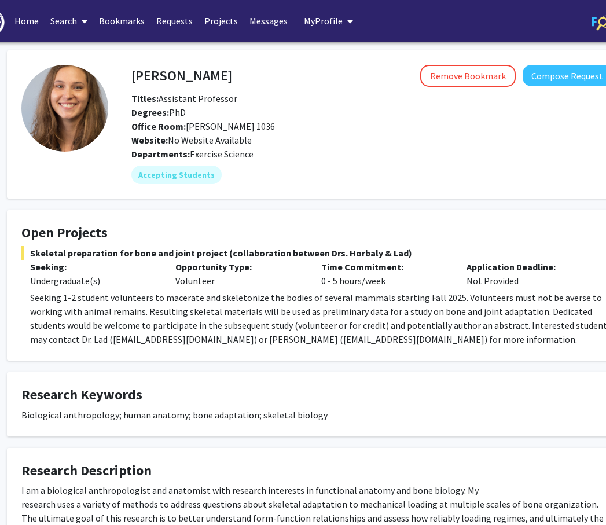
click at [125, 16] on link "Bookmarks" at bounding box center [121, 21] width 57 height 41
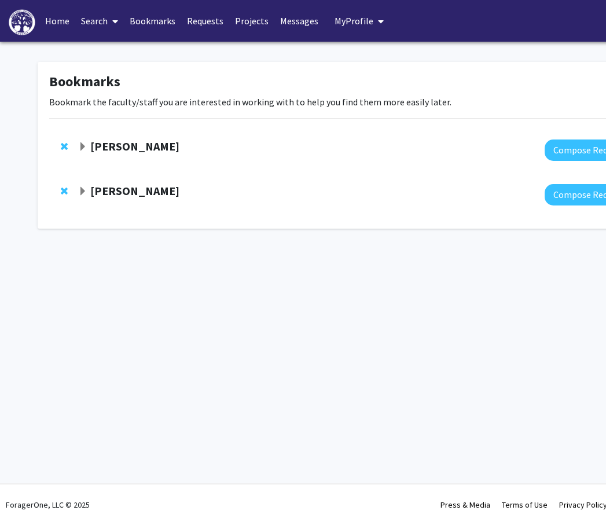
click at [128, 142] on strong "[PERSON_NAME]" at bounding box center [134, 146] width 89 height 14
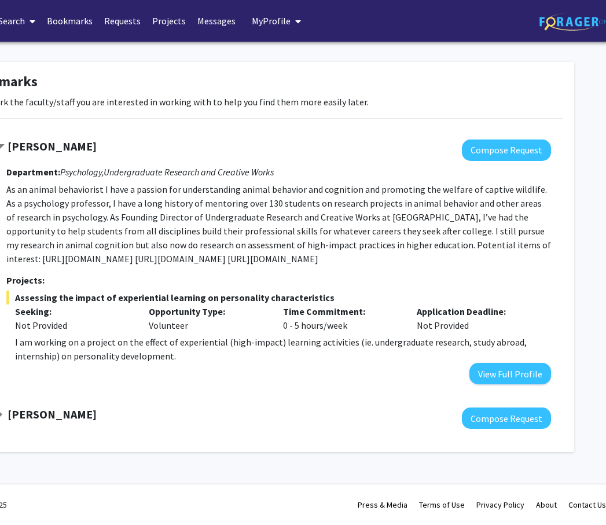
scroll to position [0, 89]
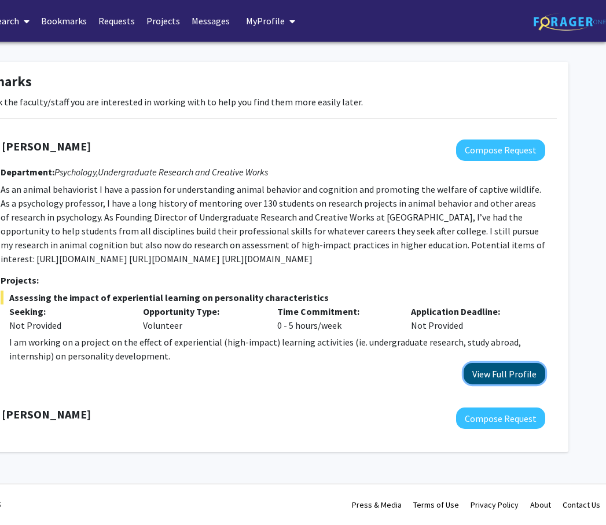
click at [500, 384] on button "View Full Profile" at bounding box center [504, 373] width 82 height 21
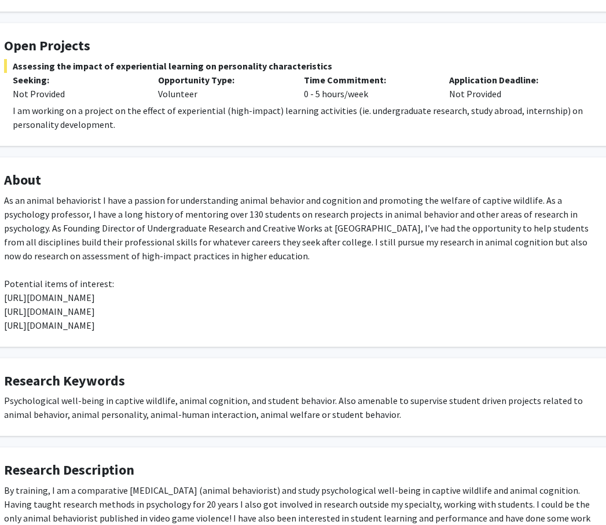
scroll to position [186, 48]
